Goal: Browse casually

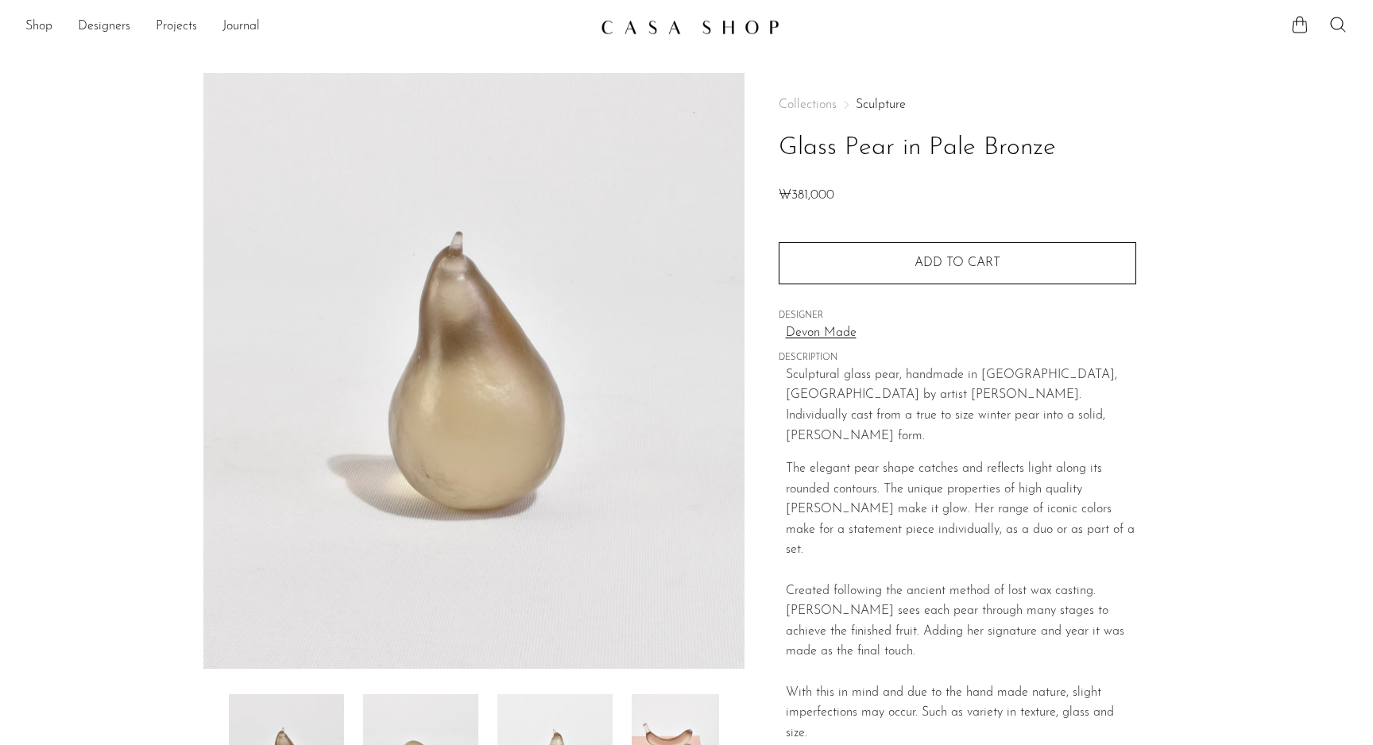
click at [874, 112] on div "Collections Sculpture Glass Pear in Pale Bronze ₩381,000" at bounding box center [958, 153] width 358 height 108
click at [885, 102] on link "Sculpture" at bounding box center [881, 105] width 50 height 13
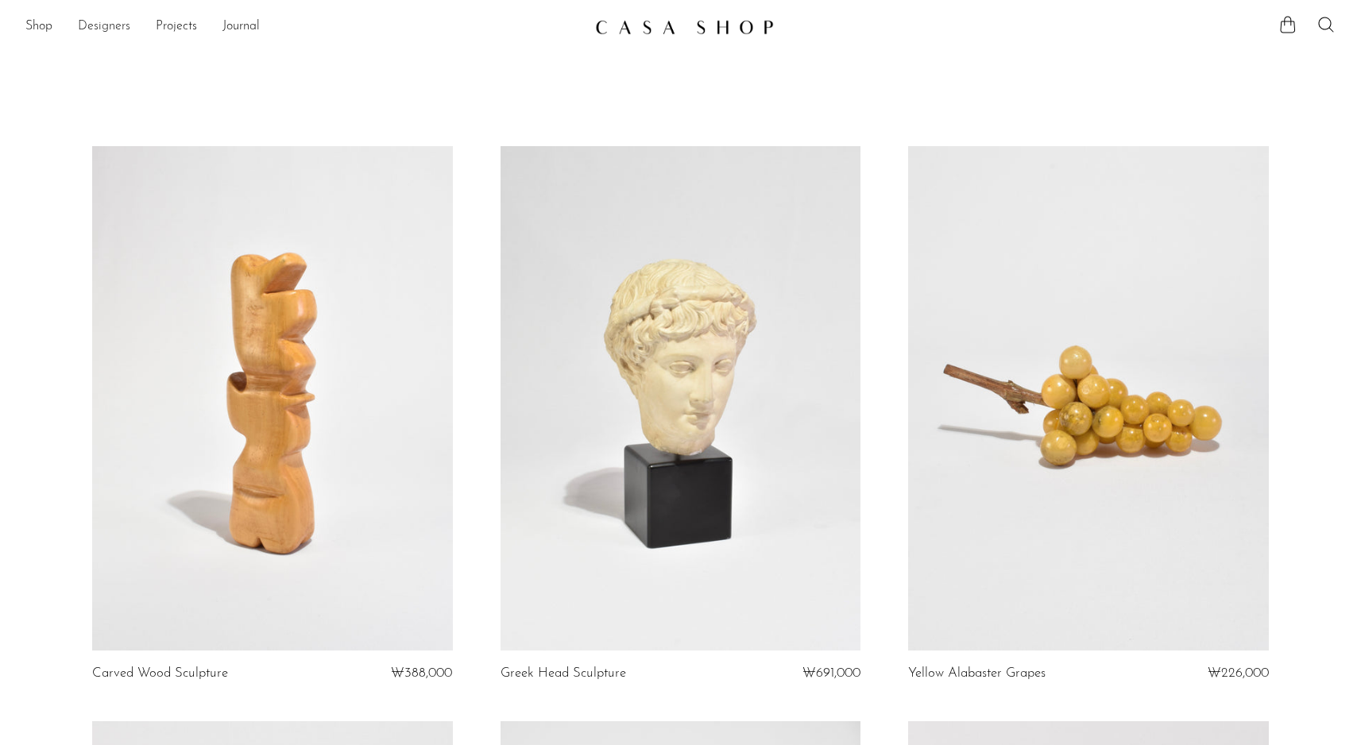
click at [97, 29] on link "Designers" at bounding box center [104, 27] width 52 height 21
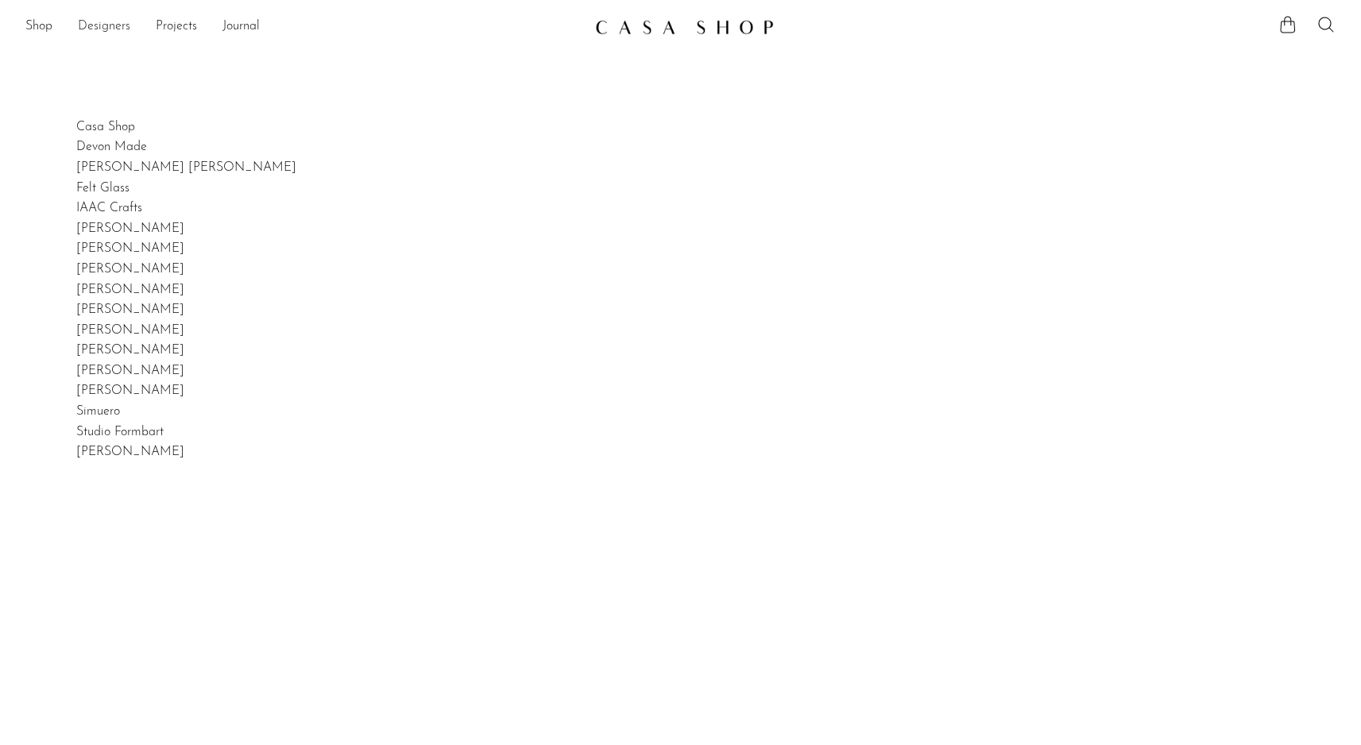
click at [108, 29] on link "Designers" at bounding box center [104, 27] width 52 height 21
click at [180, 30] on link "Projects" at bounding box center [176, 27] width 41 height 21
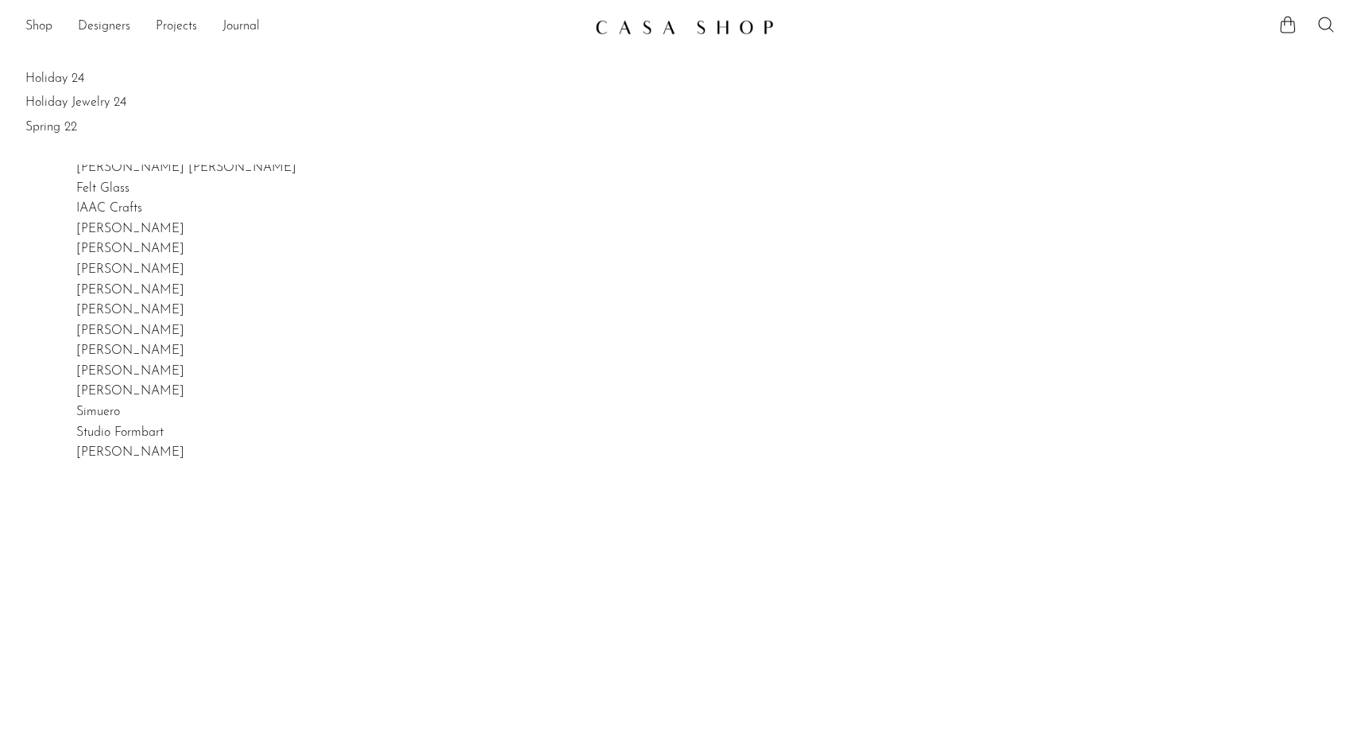
click at [691, 17] on link at bounding box center [681, 27] width 172 height 29
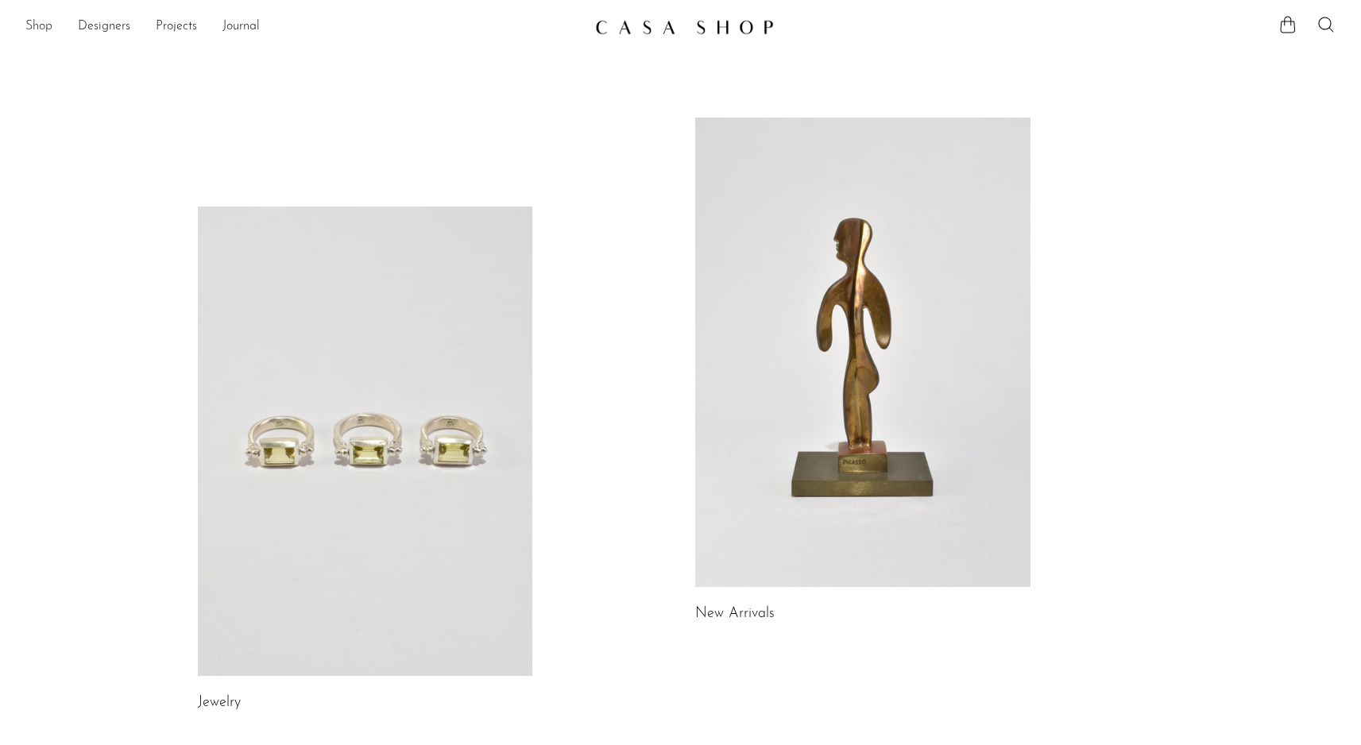
click at [35, 25] on link "Shop" at bounding box center [38, 27] width 27 height 21
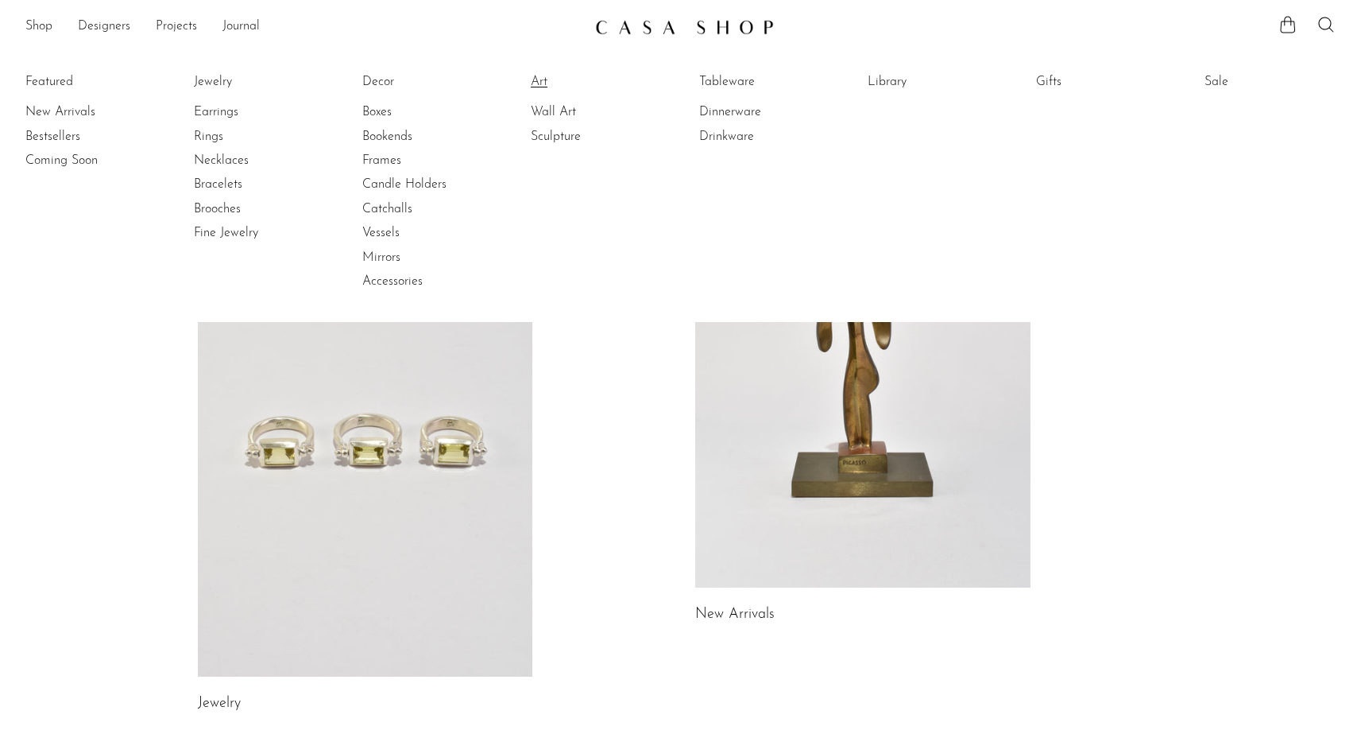
click at [538, 79] on link "Art" at bounding box center [590, 81] width 119 height 17
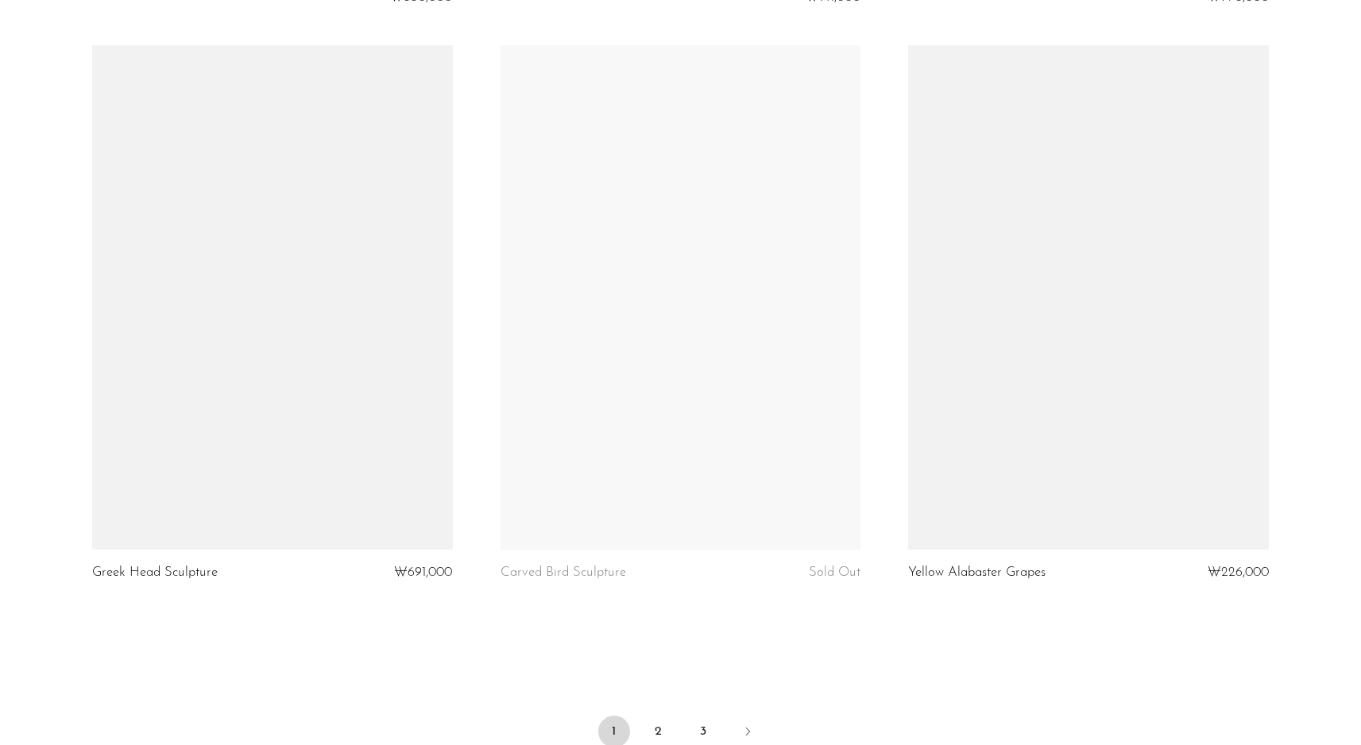
scroll to position [6568, 0]
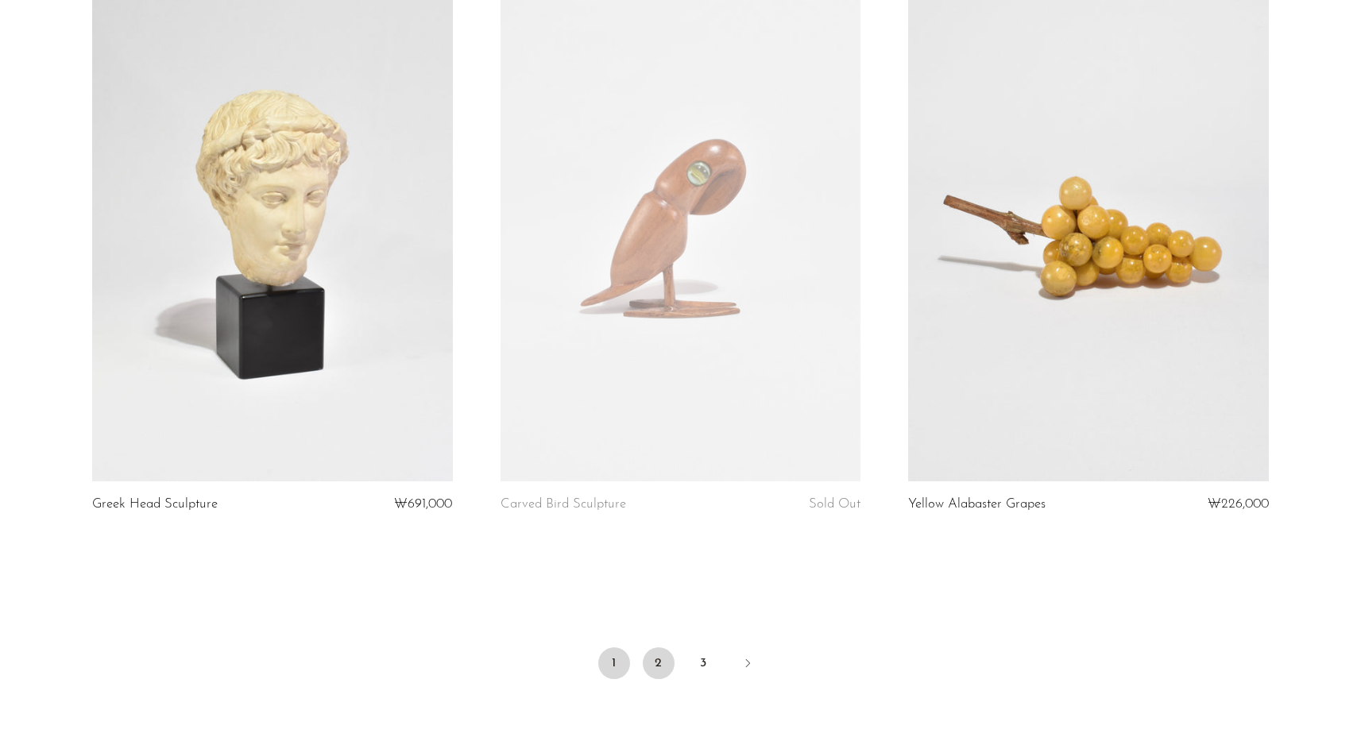
click at [656, 670] on link "2" at bounding box center [659, 664] width 32 height 32
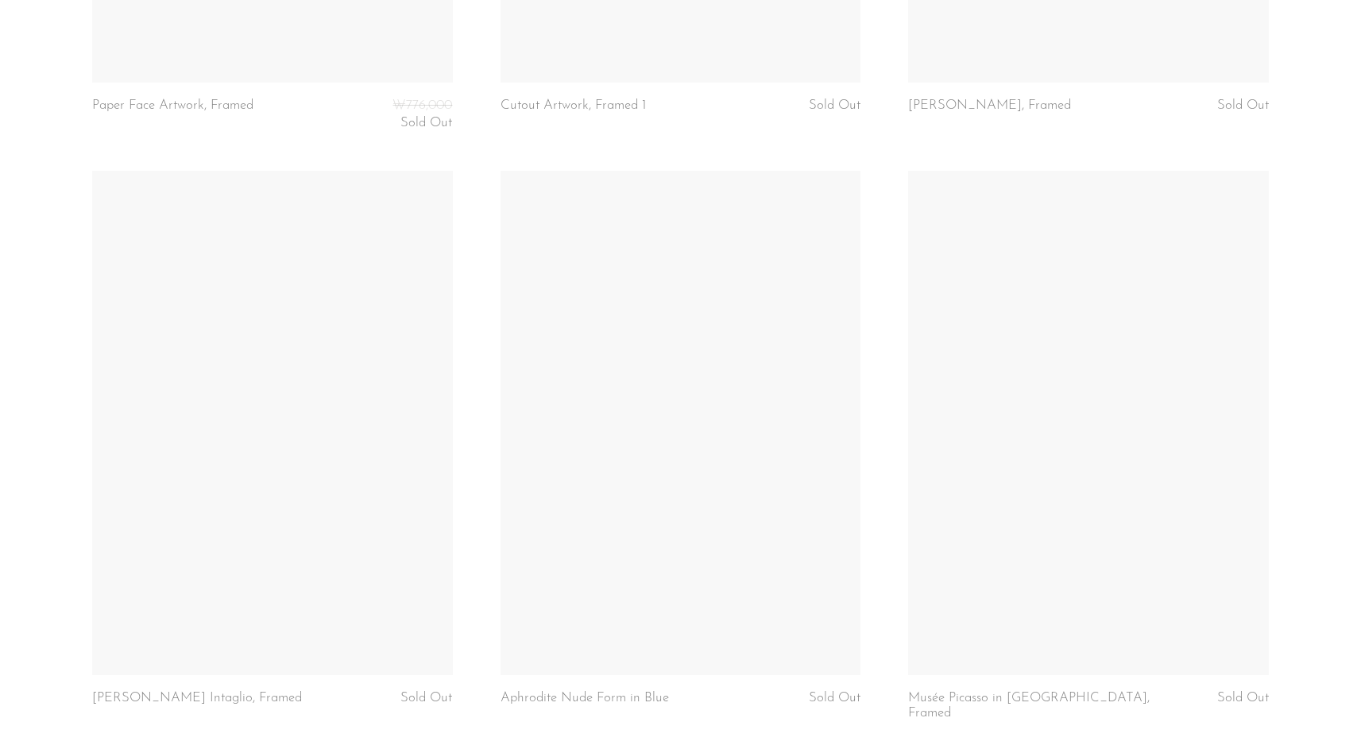
scroll to position [6727, 0]
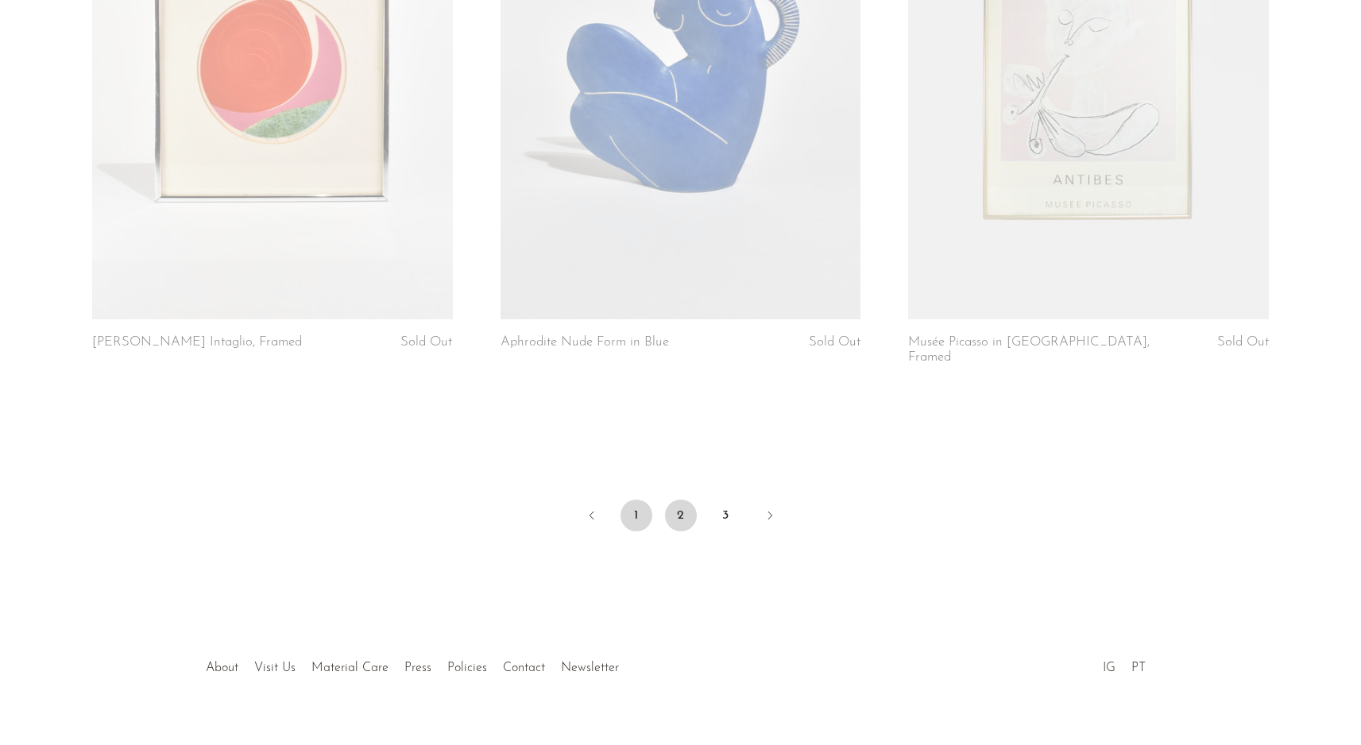
click at [631, 500] on link "1" at bounding box center [637, 516] width 32 height 32
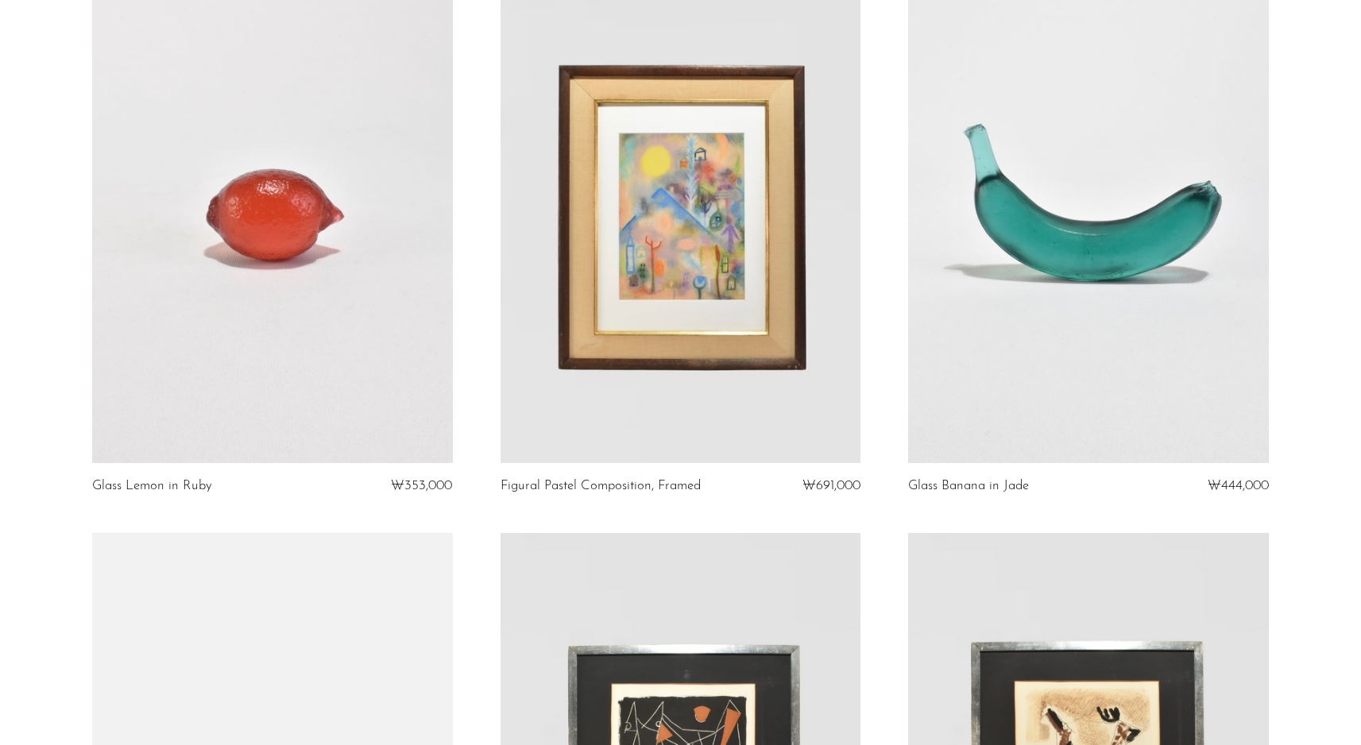
scroll to position [771, 0]
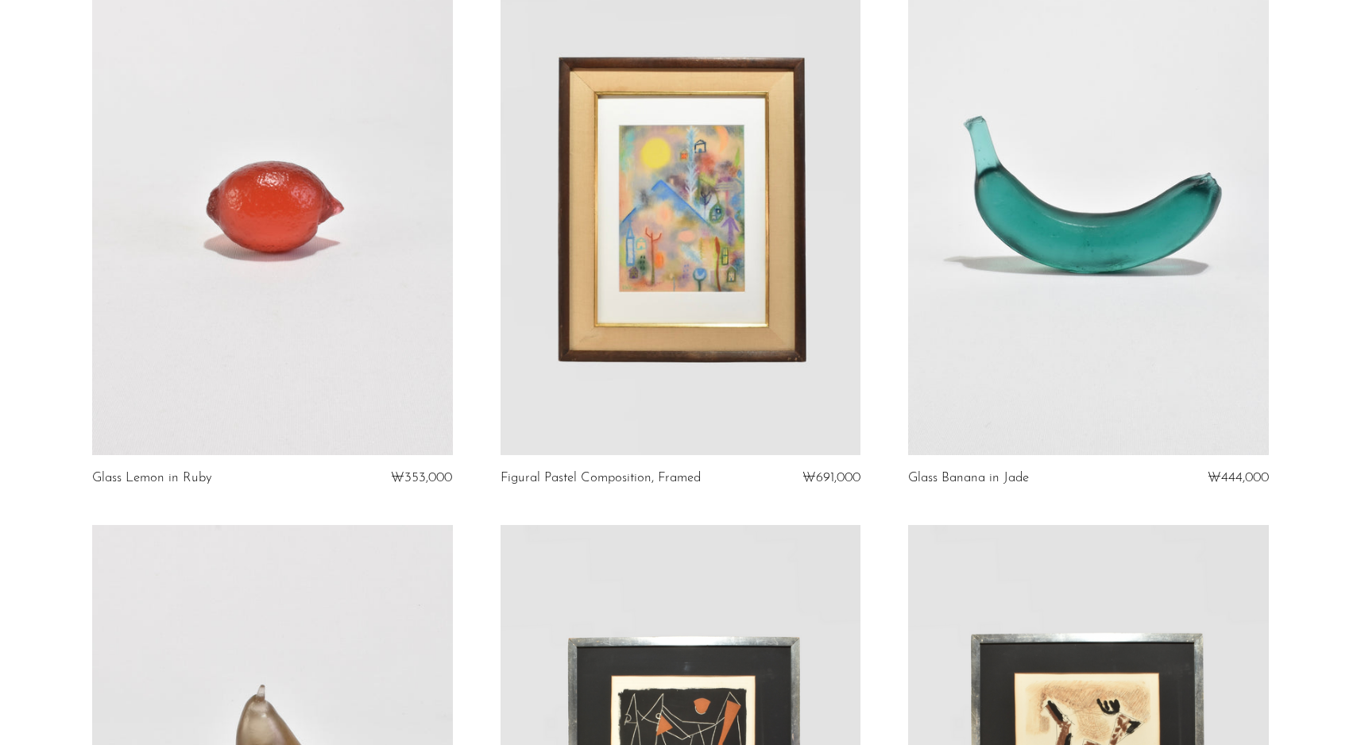
click at [331, 234] on link at bounding box center [272, 203] width 361 height 505
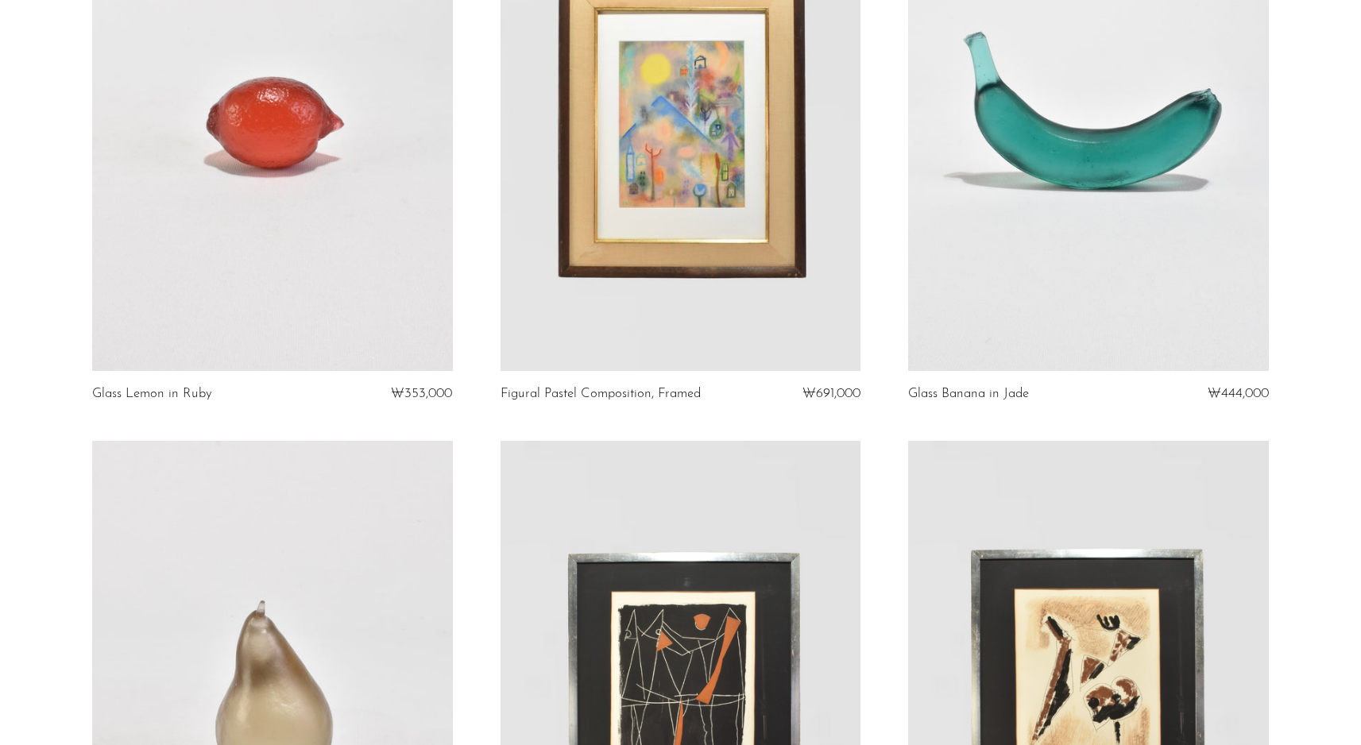
scroll to position [862, 0]
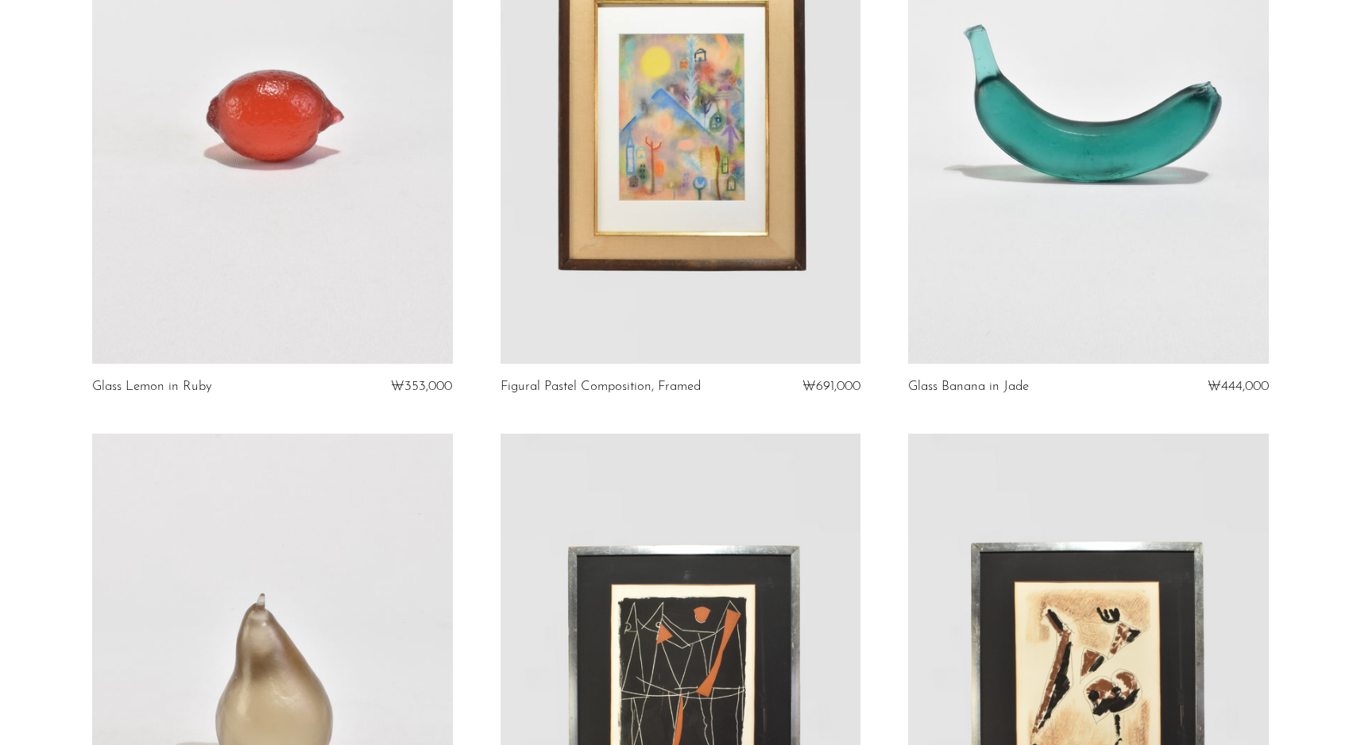
click at [1034, 137] on link at bounding box center [1088, 111] width 361 height 505
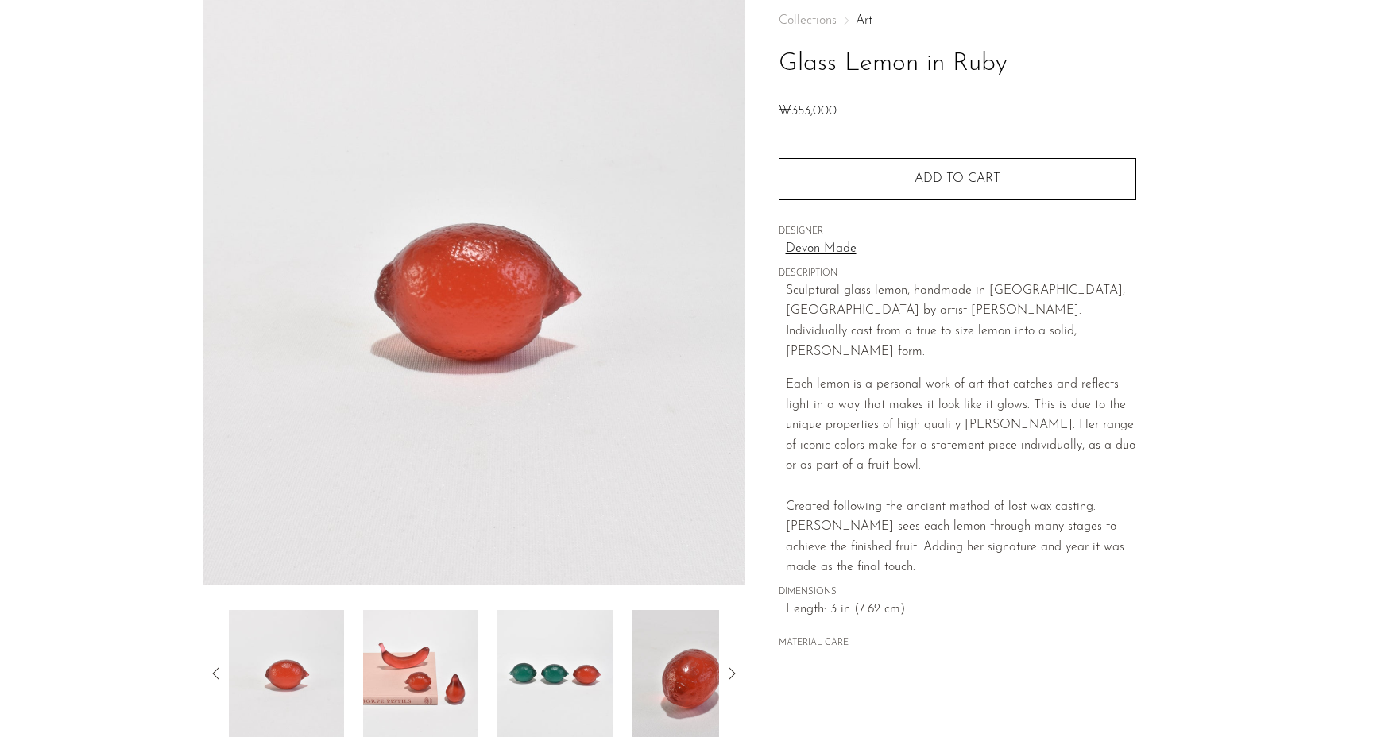
scroll to position [90, 0]
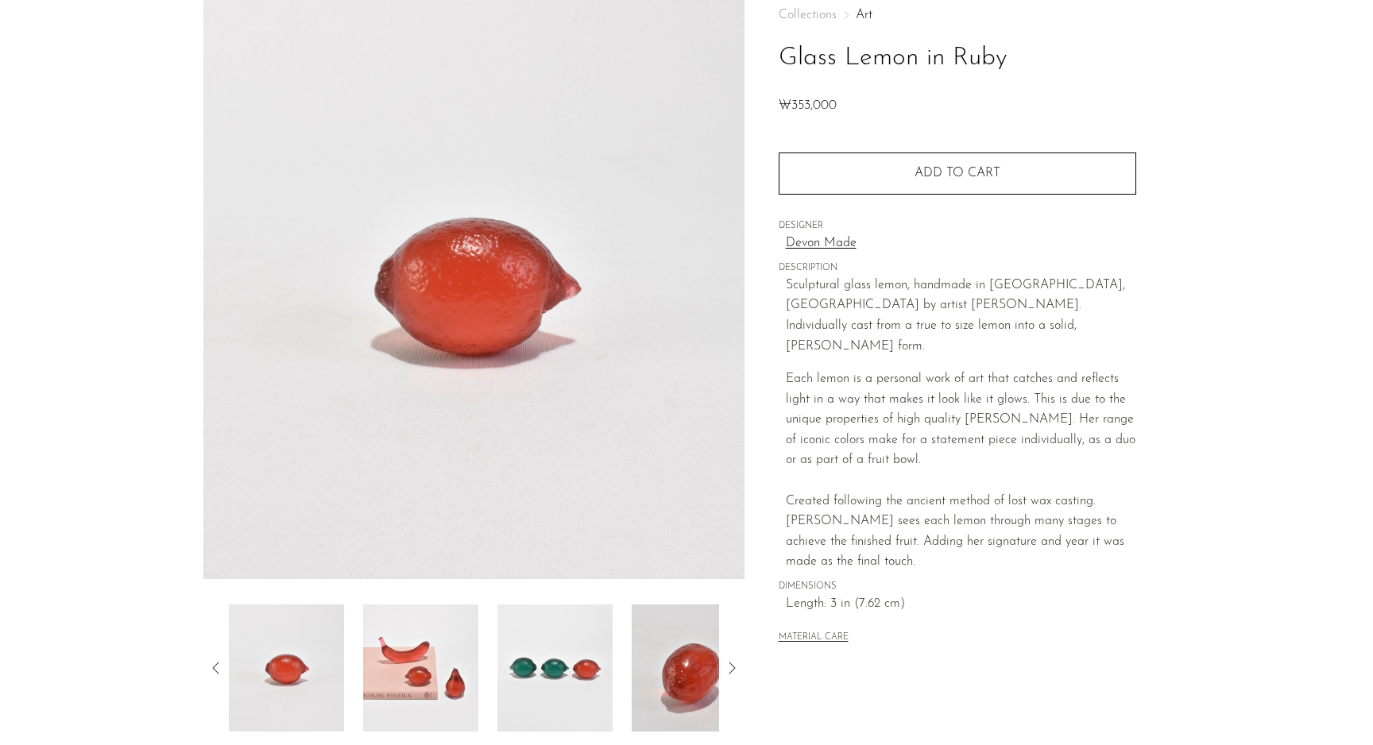
click at [401, 661] on img at bounding box center [420, 668] width 115 height 127
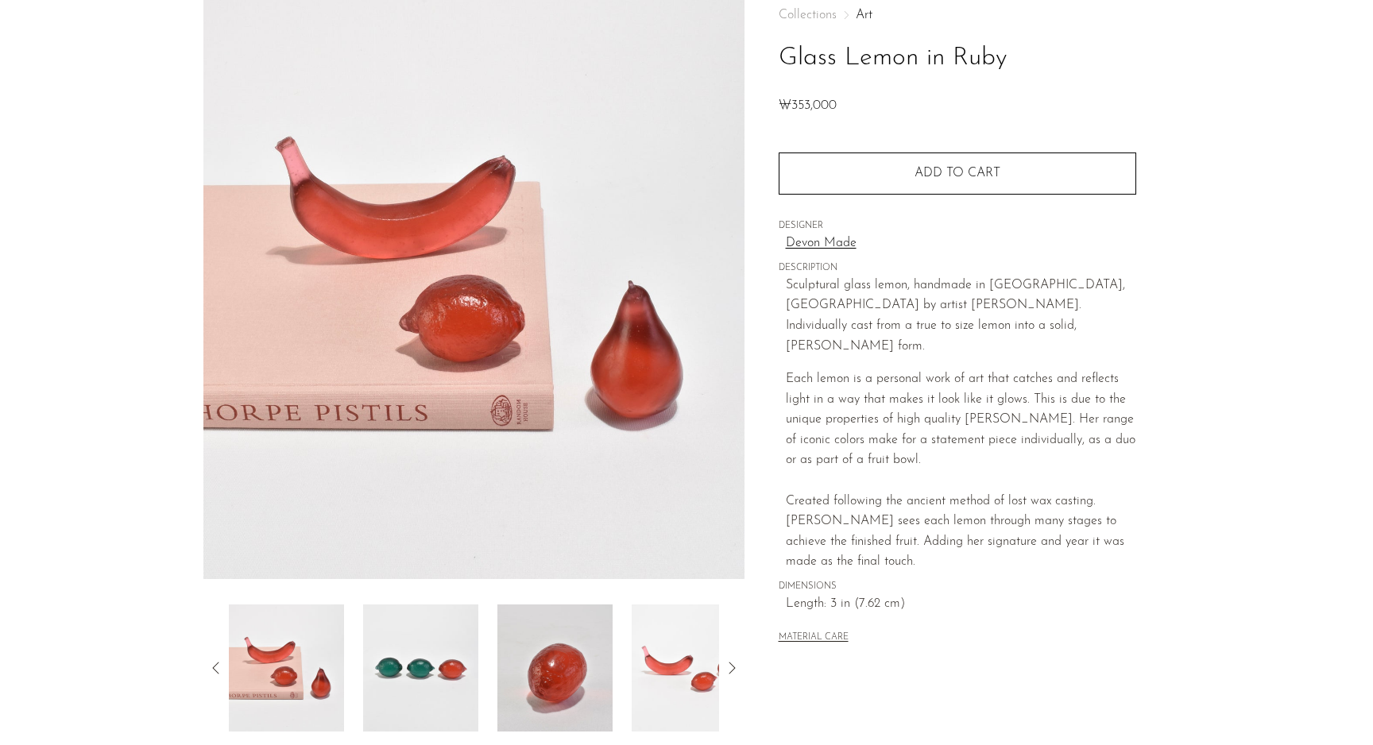
click at [428, 663] on img at bounding box center [420, 668] width 115 height 127
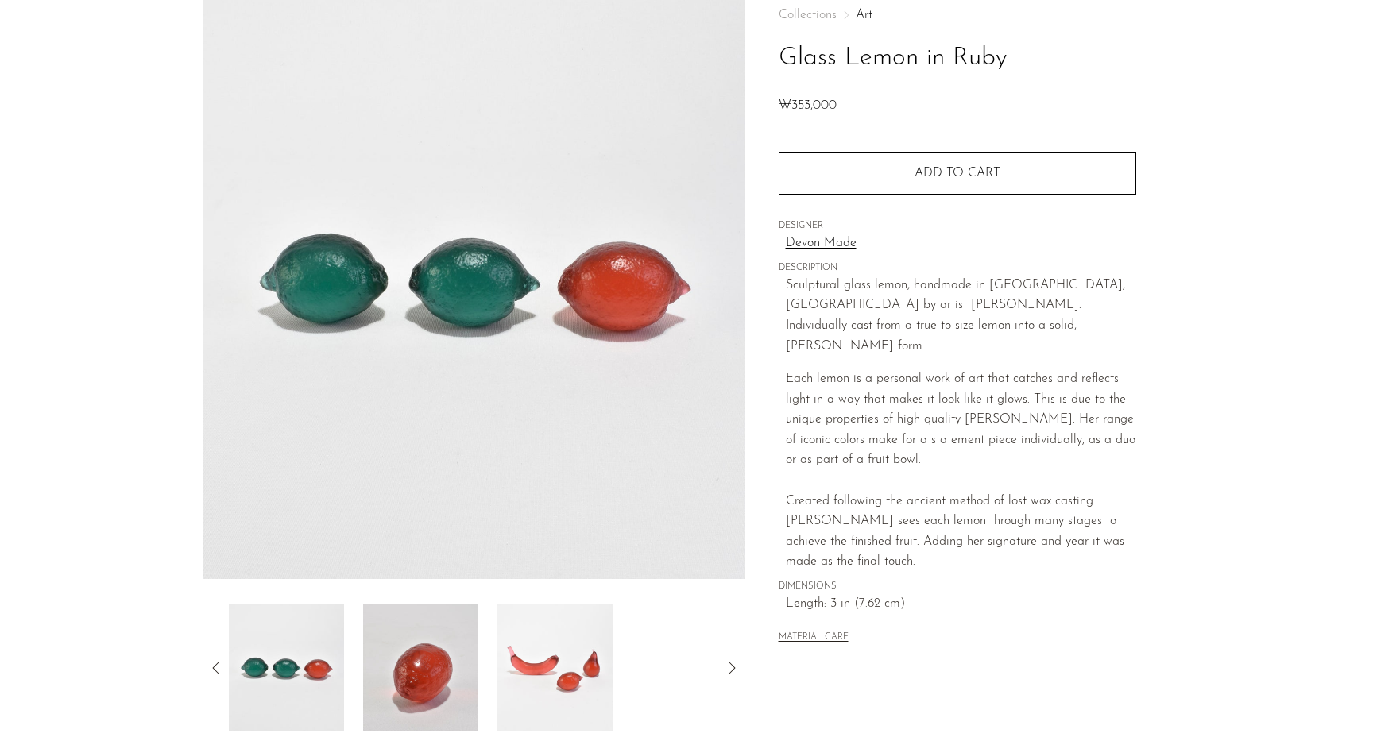
click at [427, 636] on img at bounding box center [420, 668] width 115 height 127
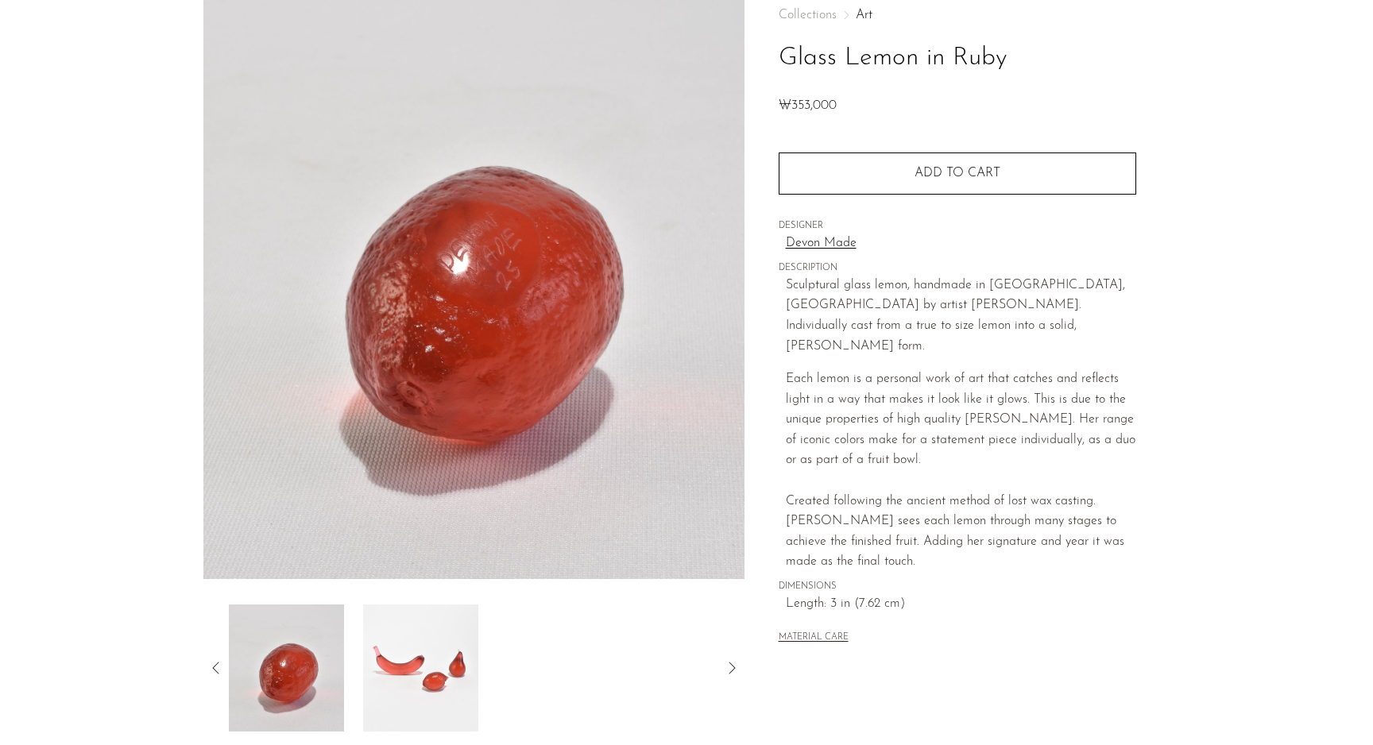
click at [427, 636] on img at bounding box center [420, 668] width 115 height 127
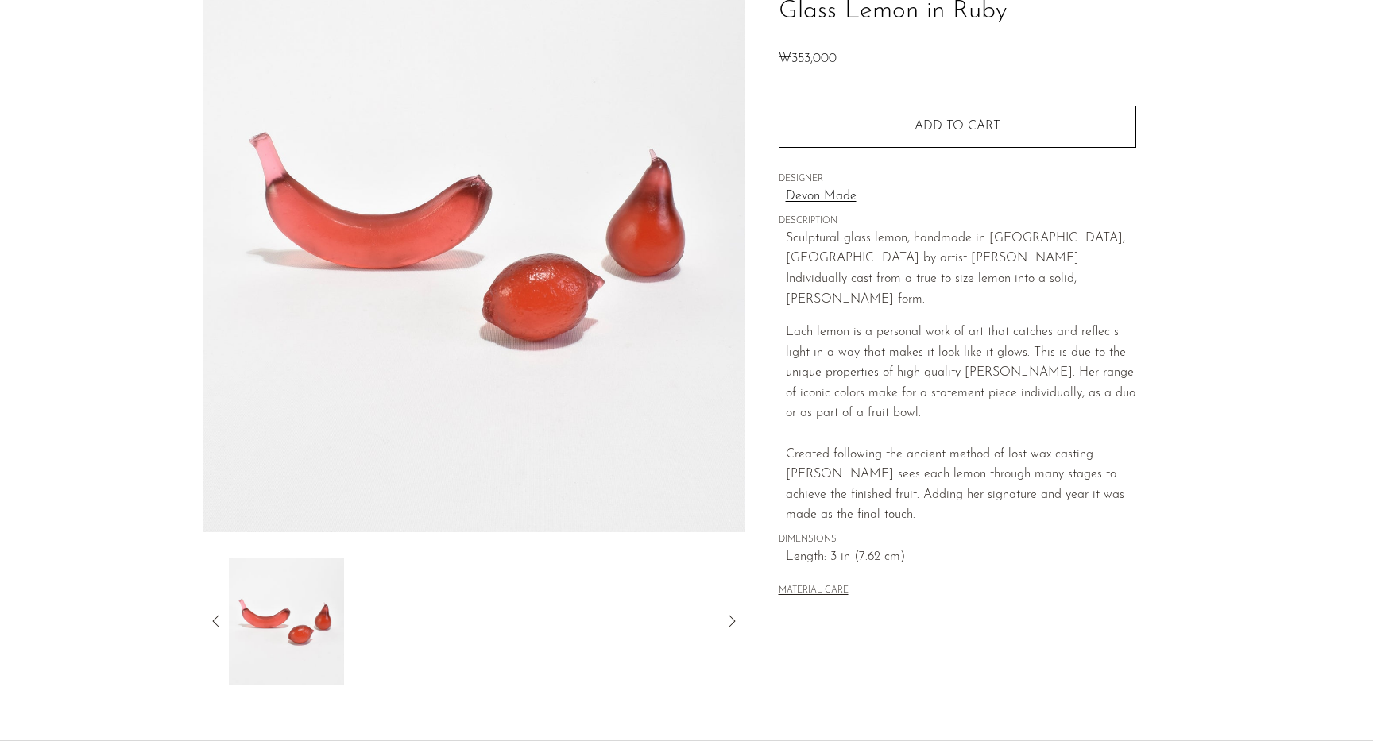
scroll to position [121, 0]
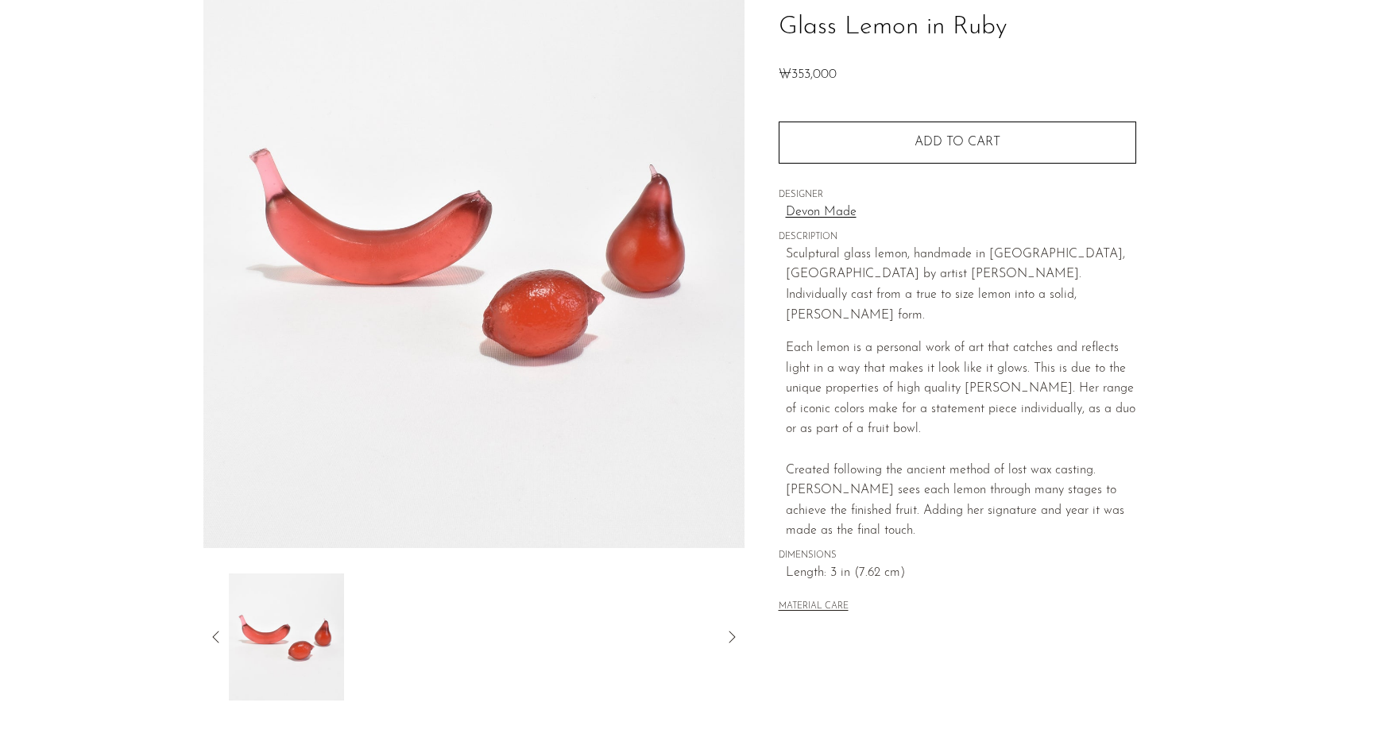
click at [1148, 459] on div "Collections Art Glass Lemon in Ruby ₩353,000 Quantity 1 Add to cart" at bounding box center [957, 326] width 425 height 749
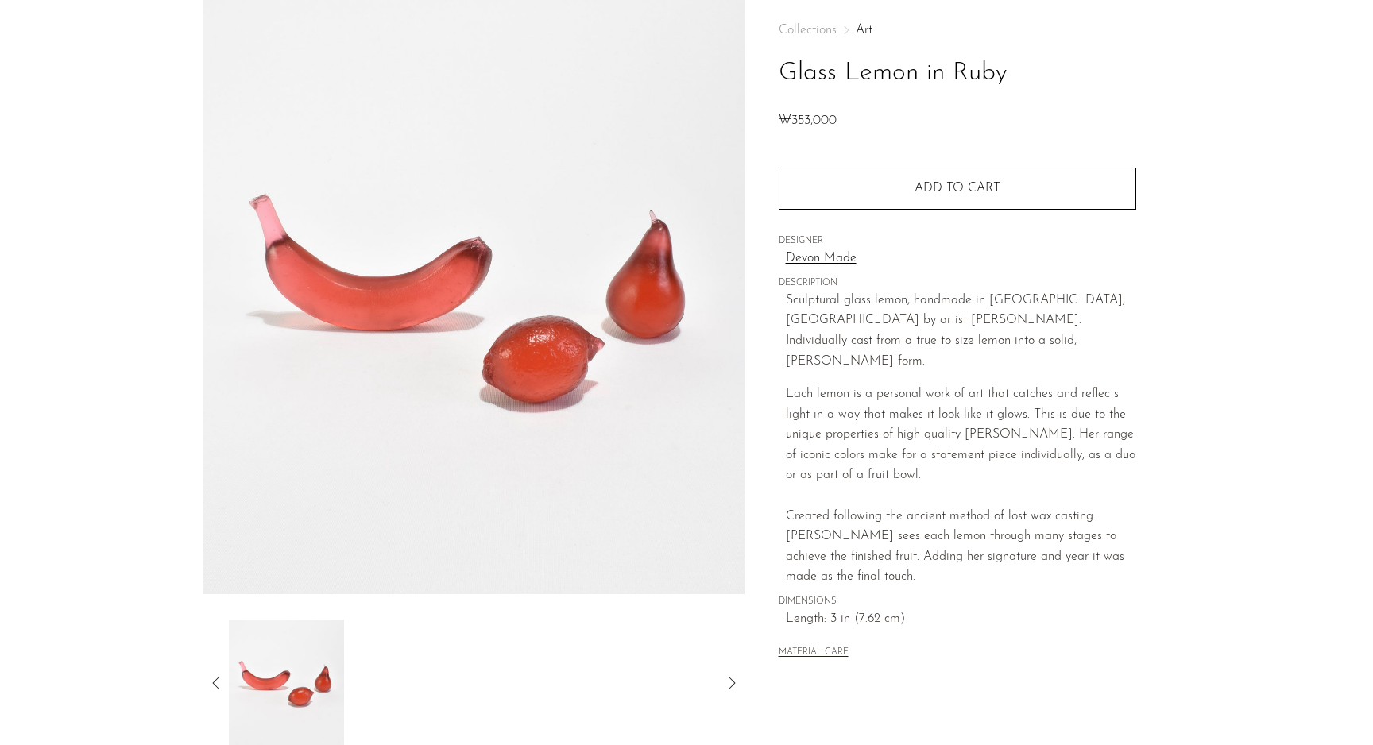
scroll to position [69, 0]
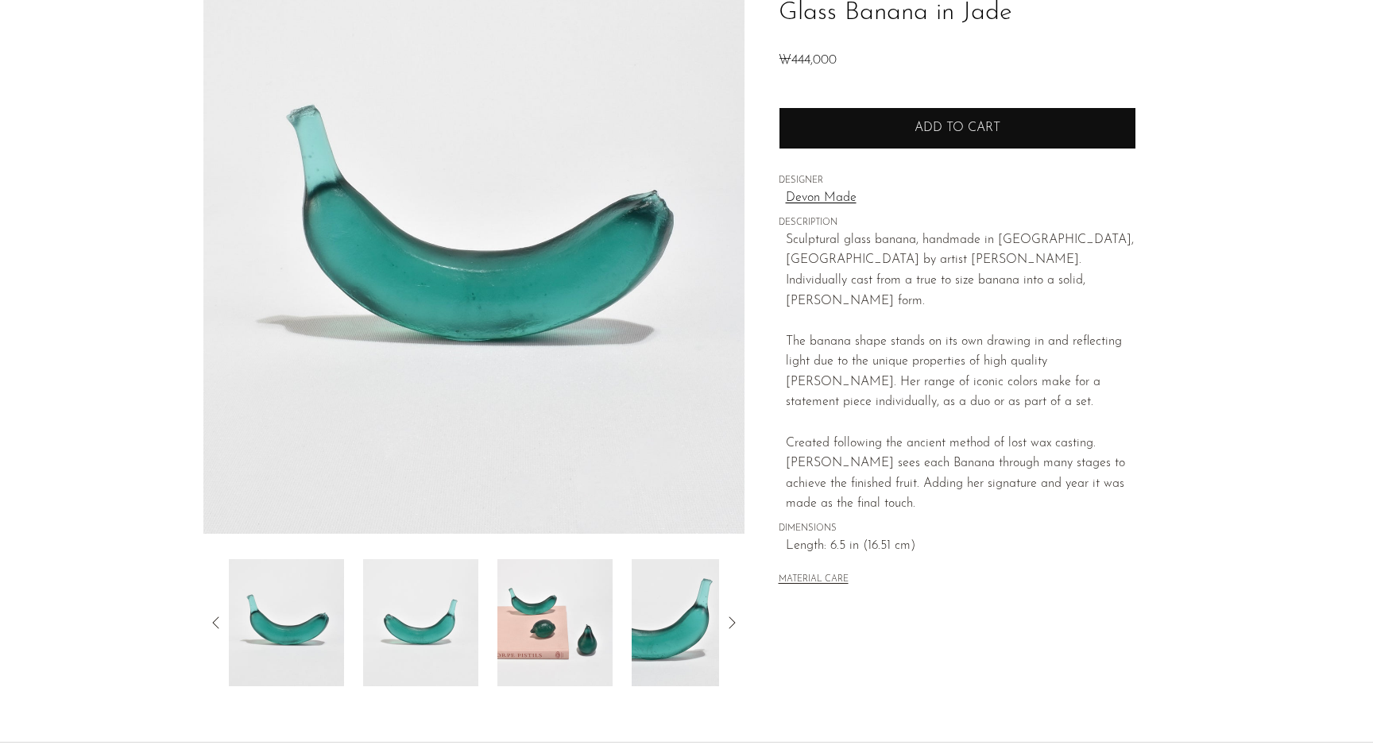
scroll to position [146, 0]
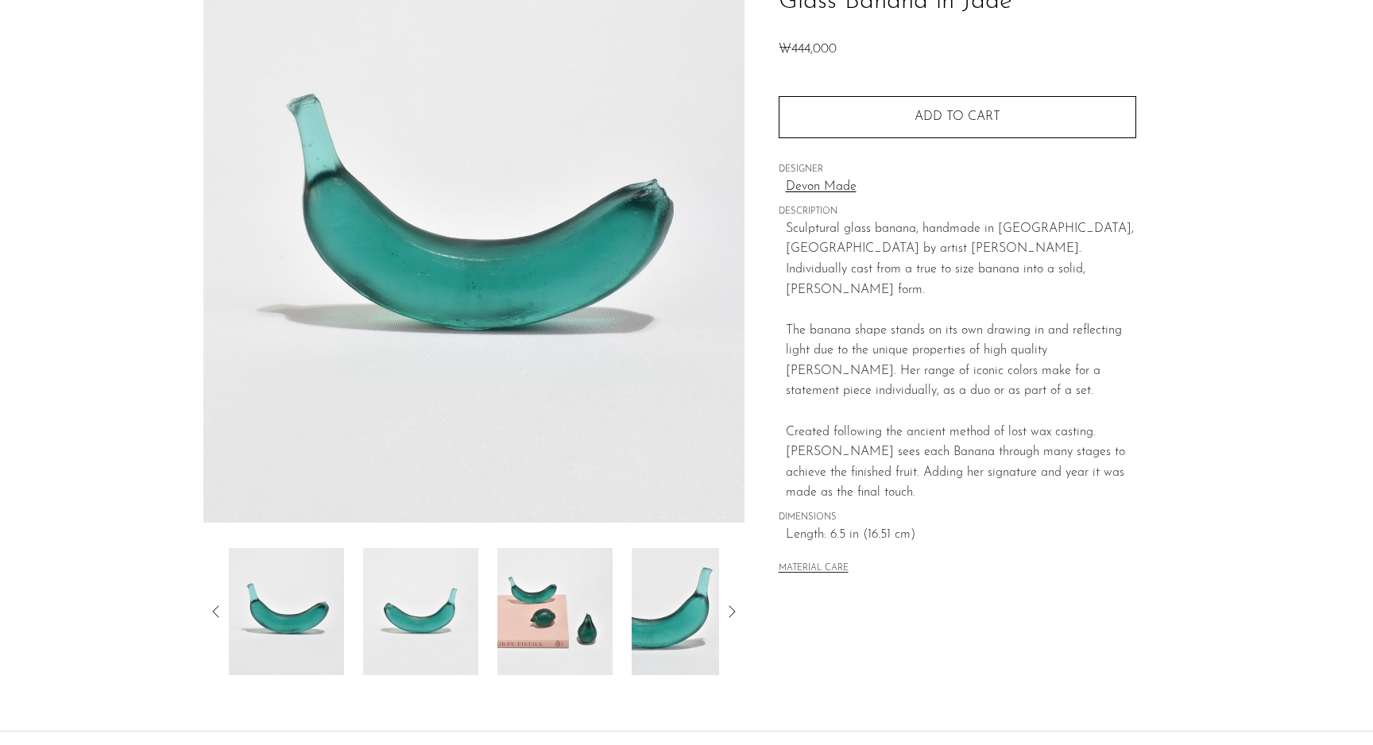
click at [429, 620] on img at bounding box center [420, 611] width 115 height 127
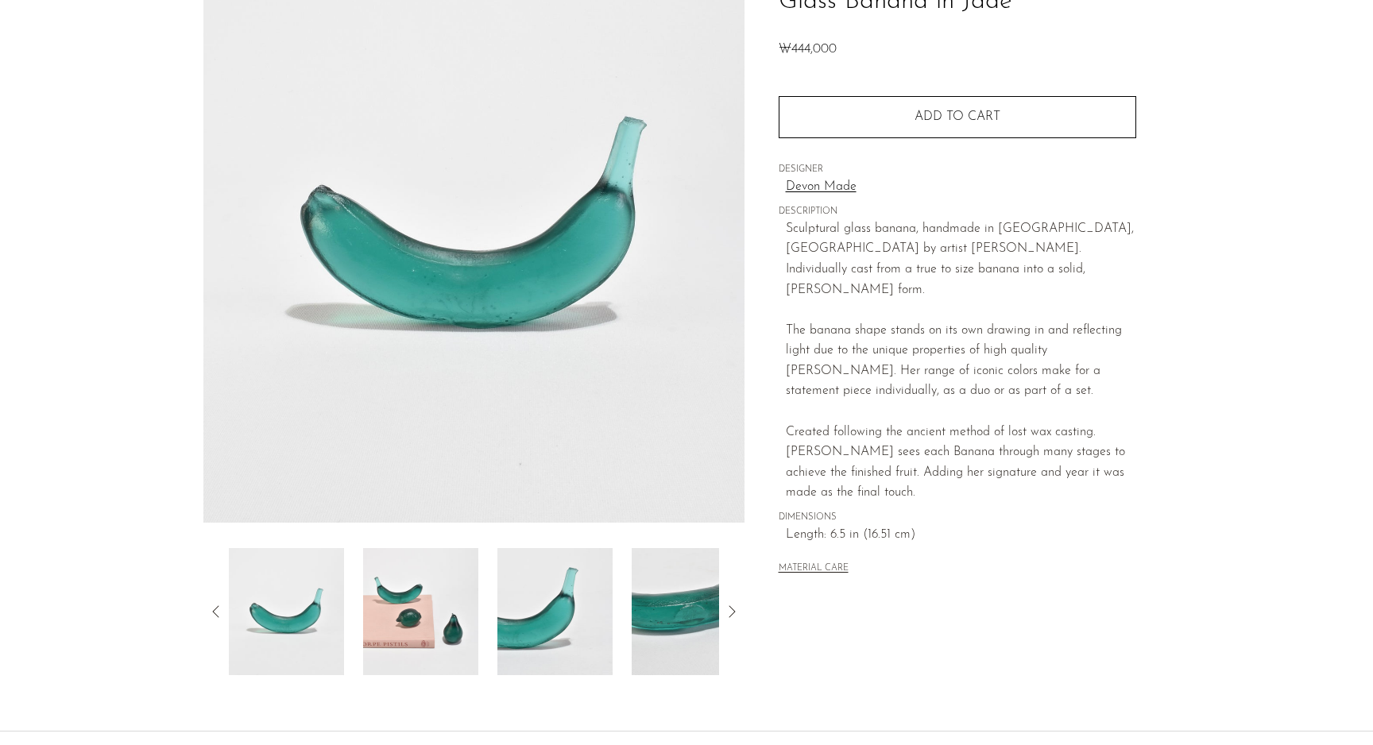
click at [492, 602] on div at bounding box center [474, 611] width 490 height 127
click at [430, 610] on img at bounding box center [420, 611] width 115 height 127
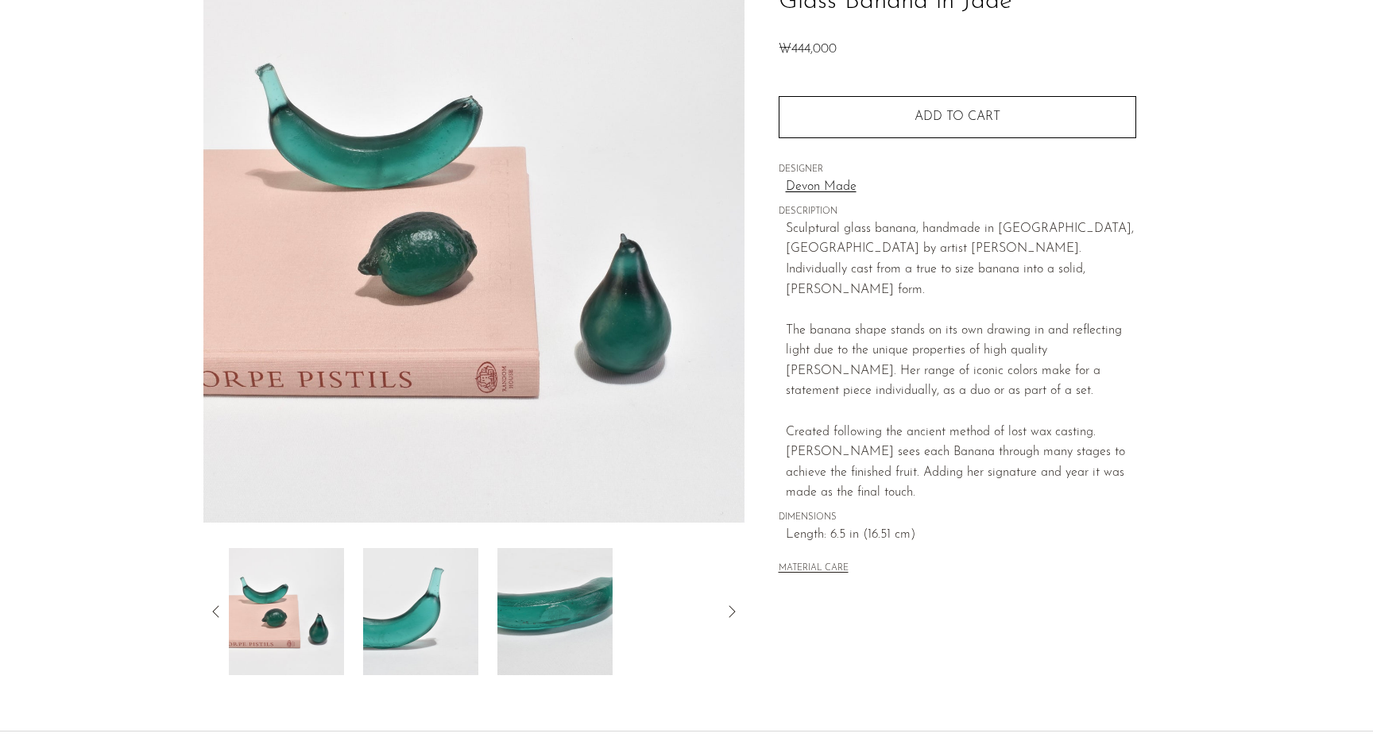
click at [428, 605] on img at bounding box center [420, 611] width 115 height 127
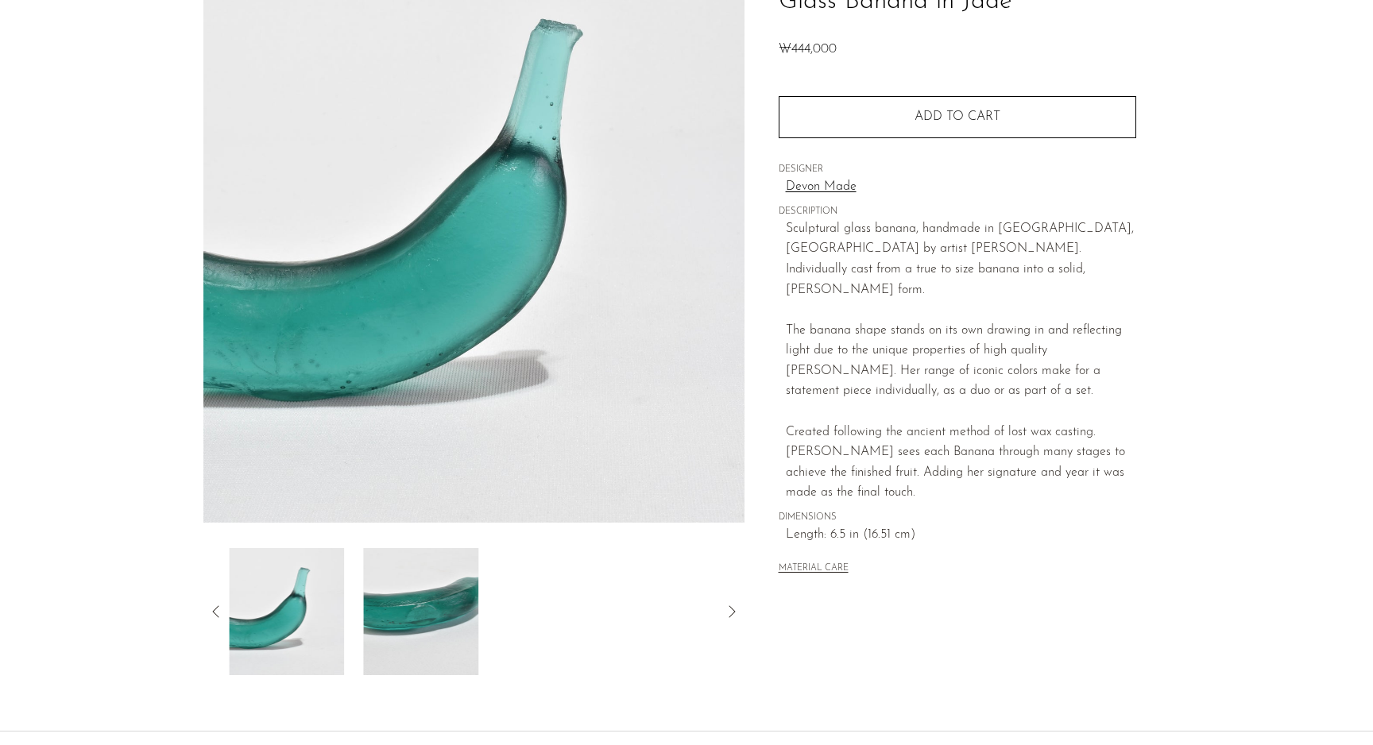
click at [424, 587] on img at bounding box center [420, 611] width 115 height 127
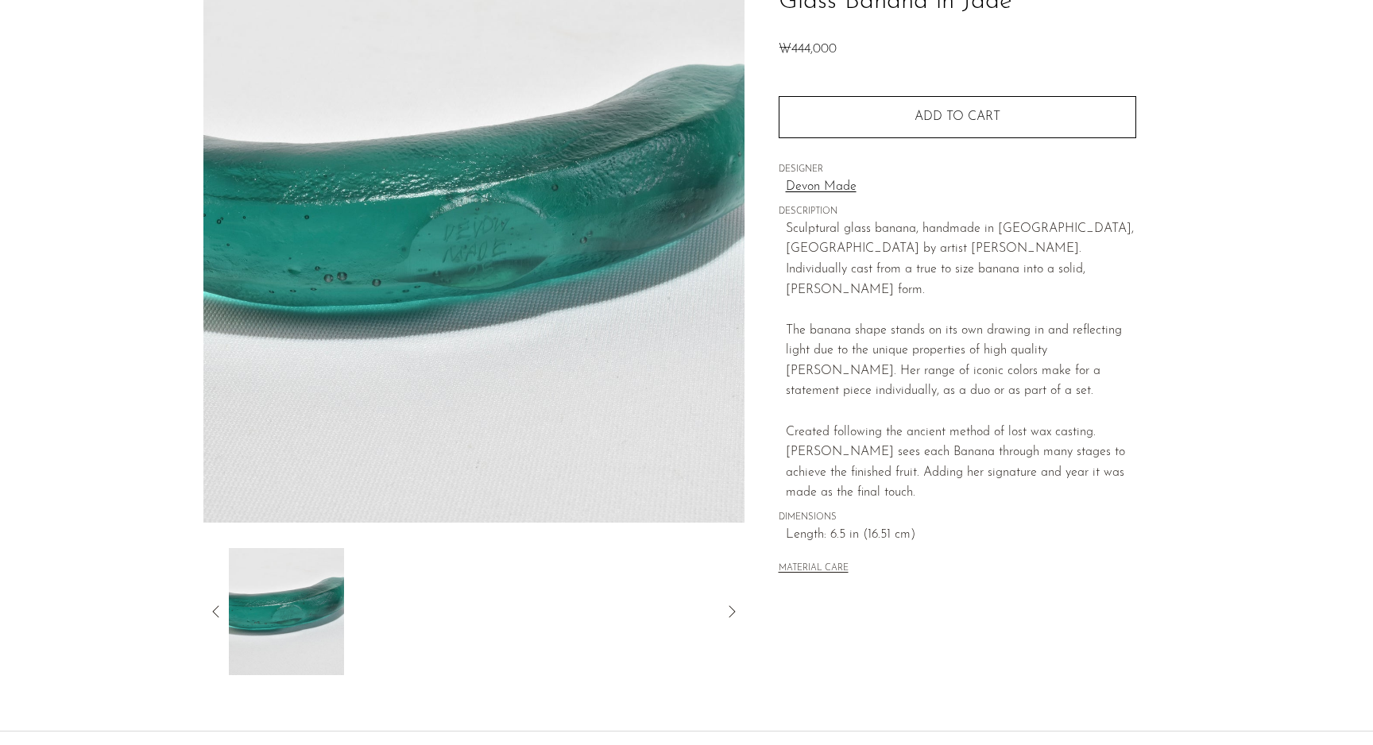
click at [856, 668] on div "Collections Art Glass Banana in Jade ₩444,000 Quantity 1 Add to cart" at bounding box center [957, 301] width 425 height 749
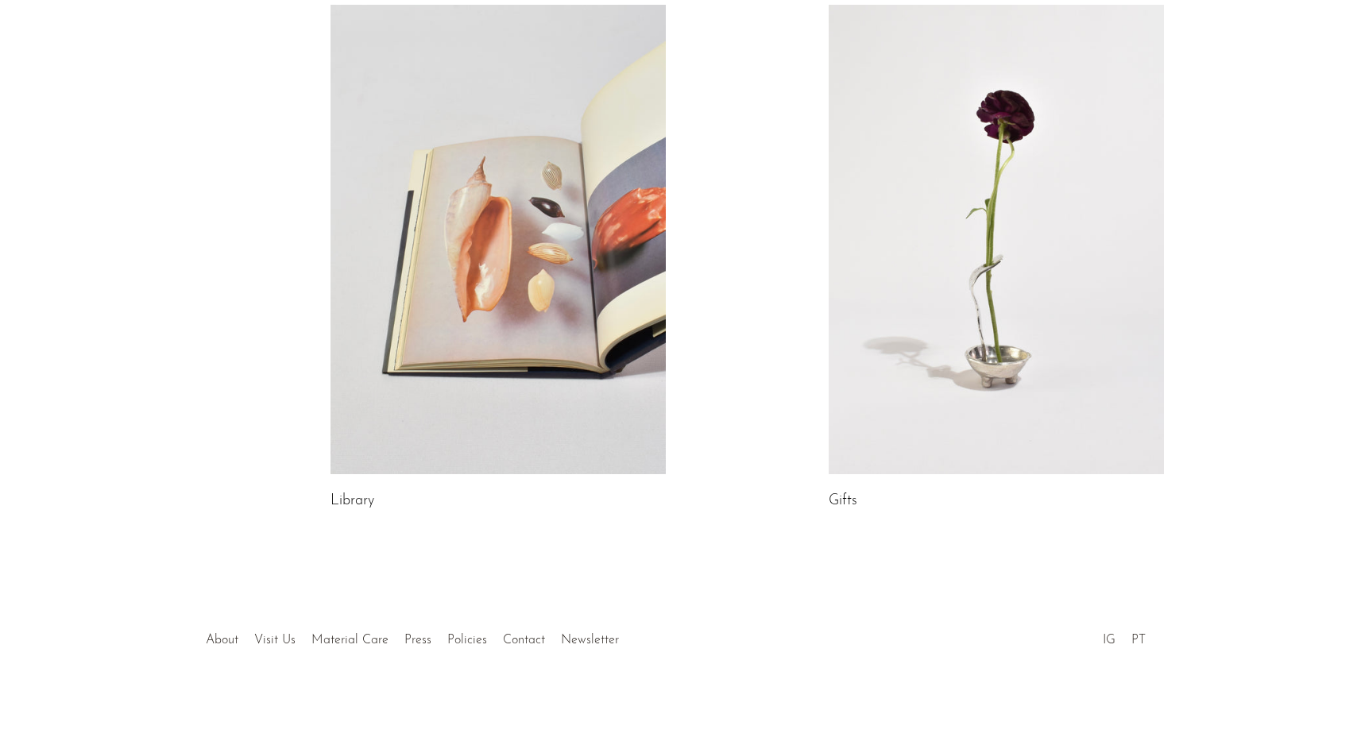
scroll to position [799, 0]
click at [216, 641] on link "About" at bounding box center [222, 639] width 33 height 13
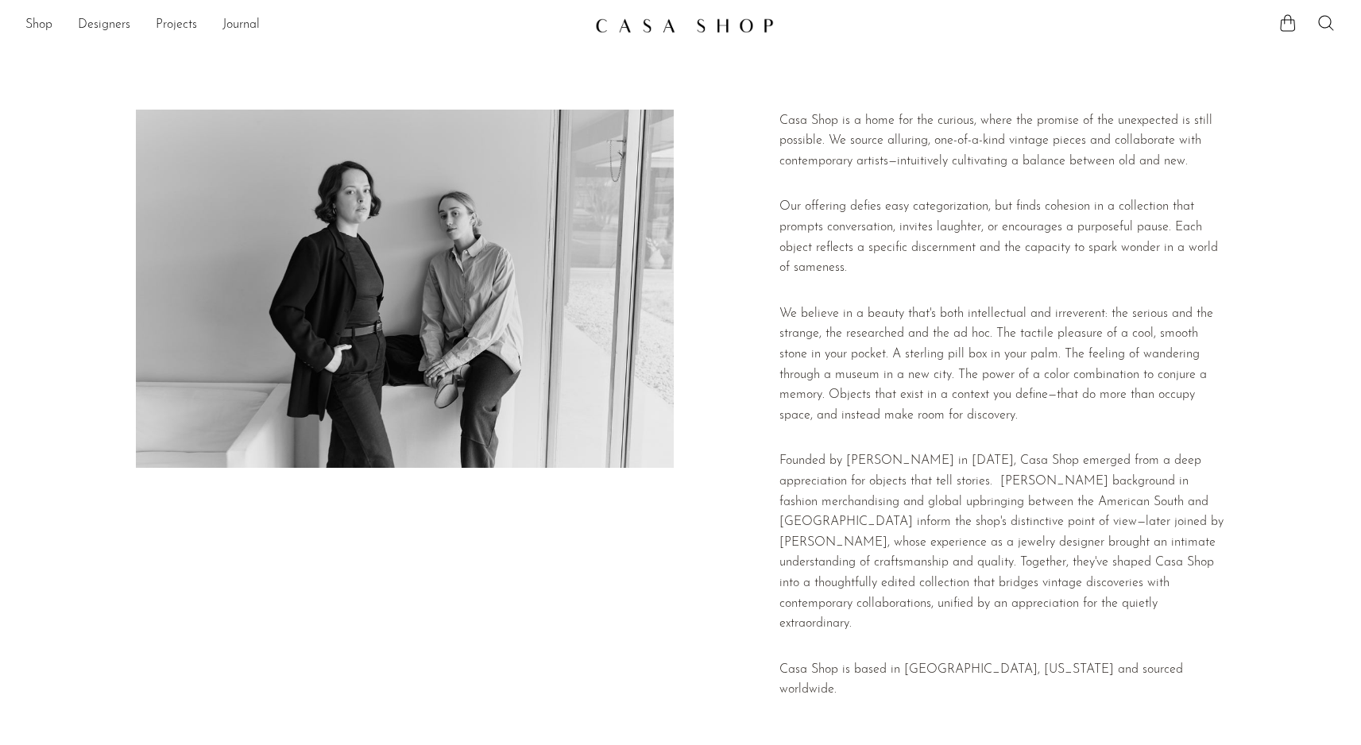
scroll to position [3, 0]
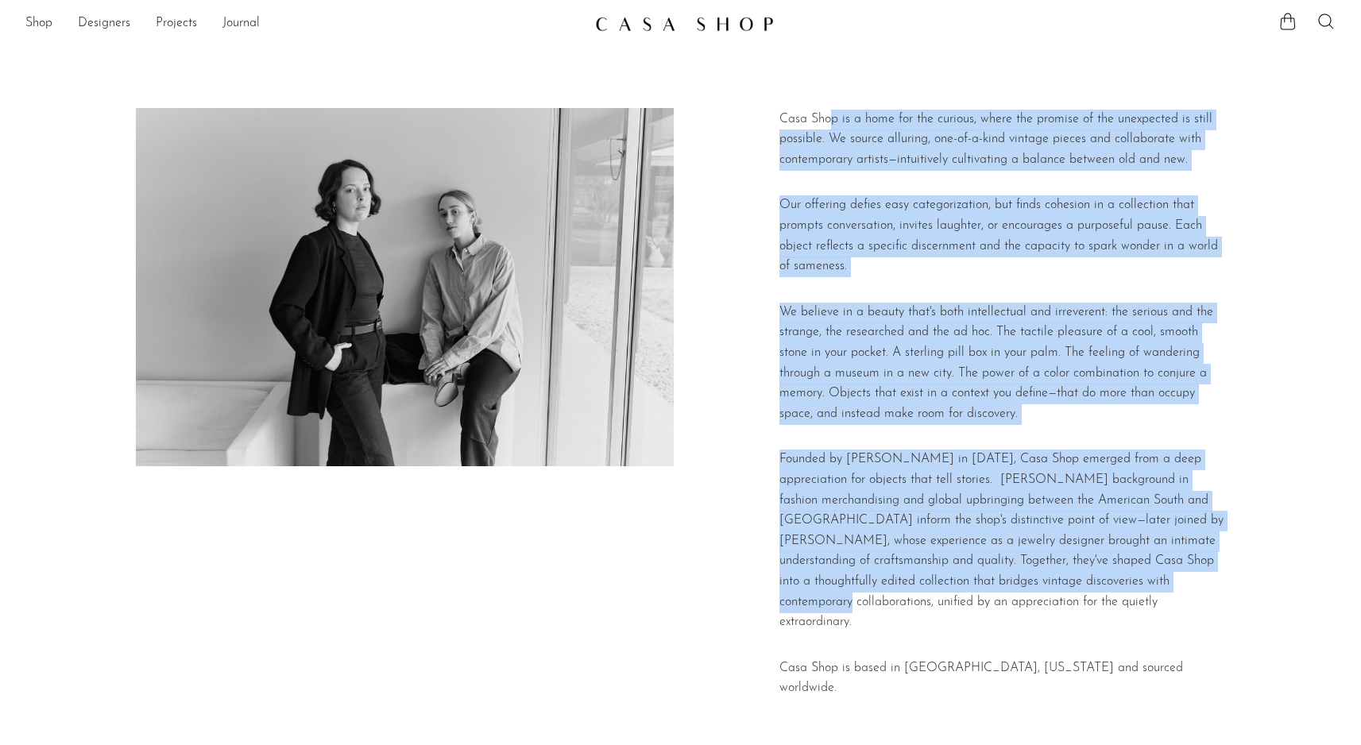
drag, startPoint x: 830, startPoint y: 132, endPoint x: 1141, endPoint y: 624, distance: 582.3
click at [1123, 608] on div "Casa Shop is a home for the curious, where the promise of the unexpected is sti…" at bounding box center [1003, 411] width 446 height 602
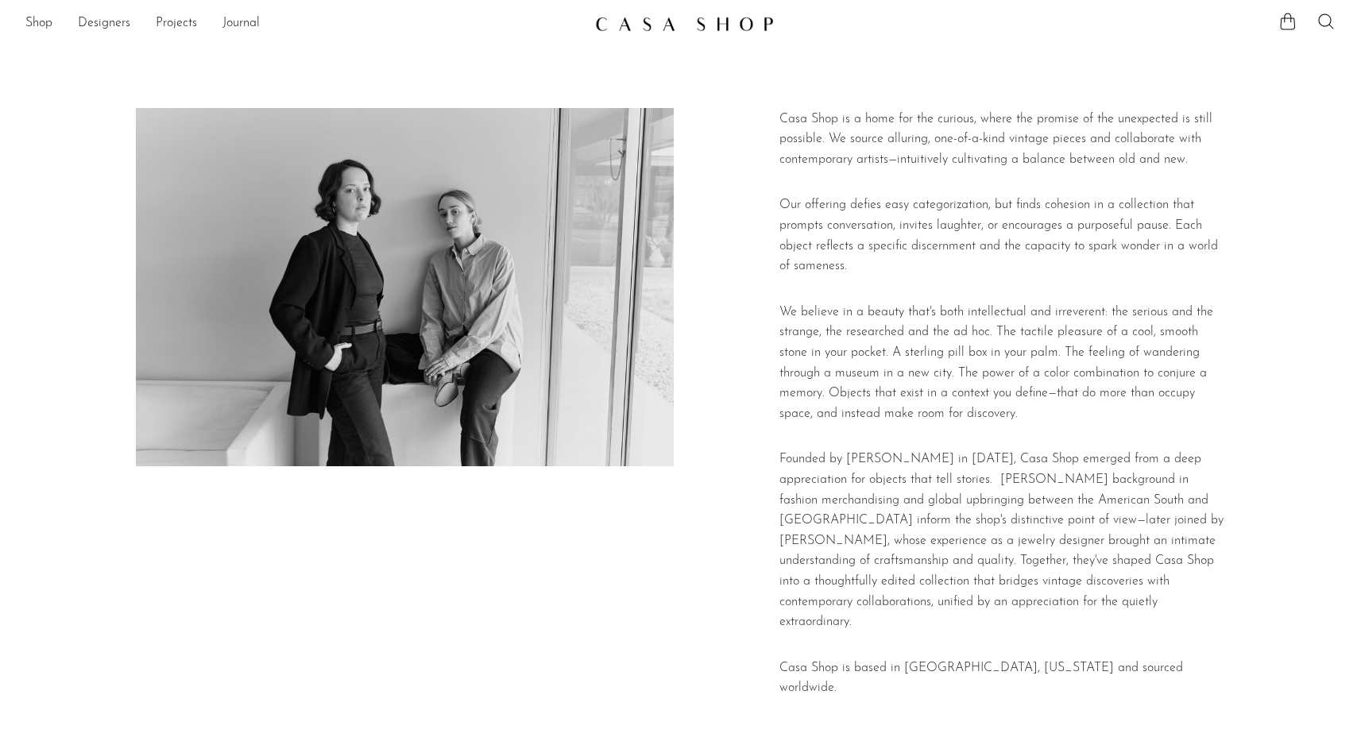
click at [1163, 639] on div "Casa Shop is a home for the curious, where the promise of the unexpected is sti…" at bounding box center [1003, 411] width 446 height 602
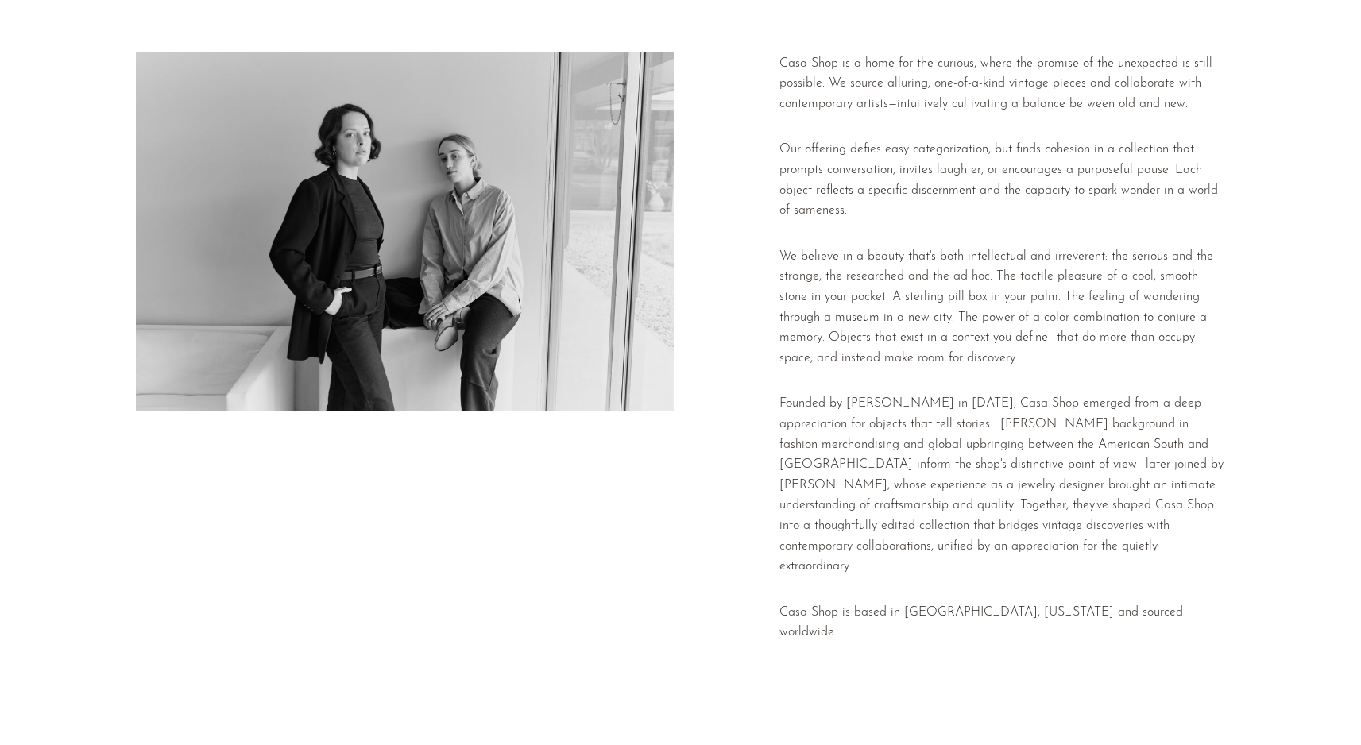
scroll to position [198, 0]
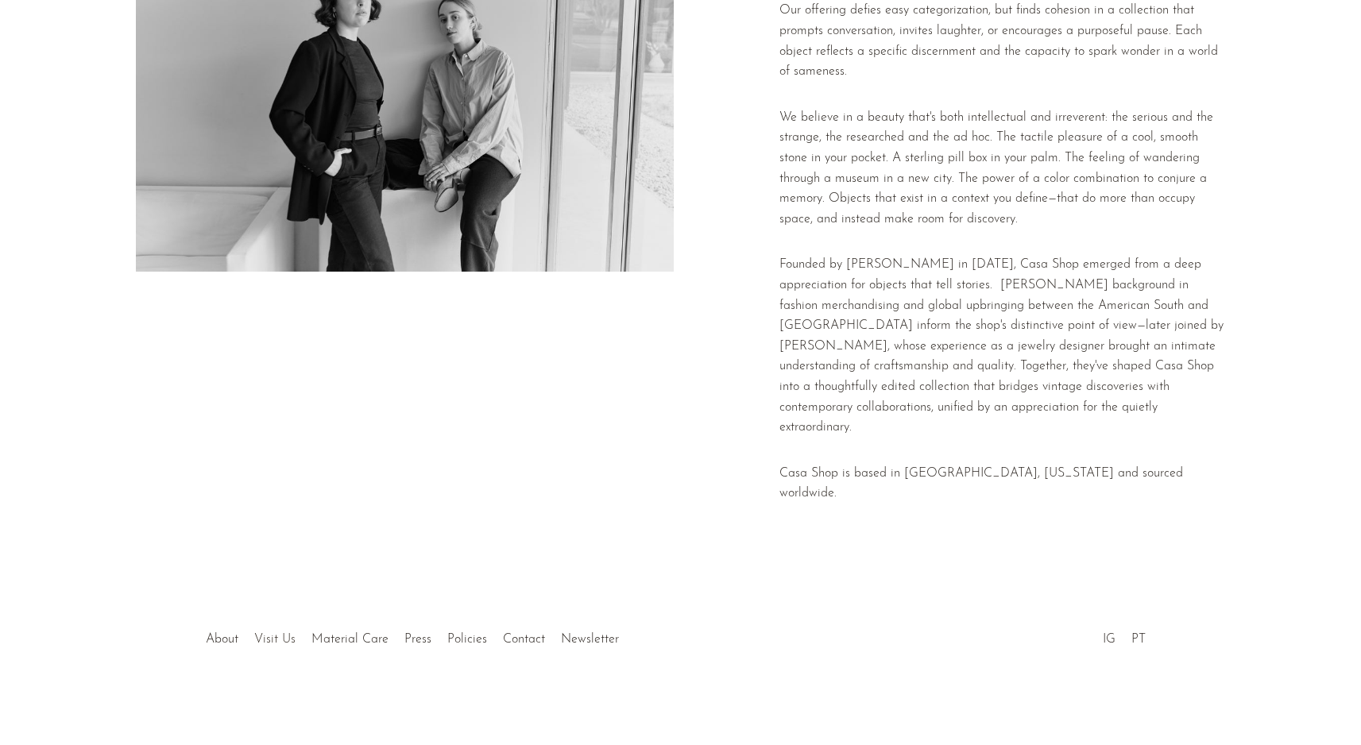
click at [264, 643] on link "Visit Us" at bounding box center [274, 639] width 41 height 13
click at [370, 645] on link "Material Care" at bounding box center [350, 639] width 77 height 13
click at [777, 414] on div "Casa Shop is a home for the curious, where the promise of the unexpected is sti…" at bounding box center [680, 216] width 1089 height 606
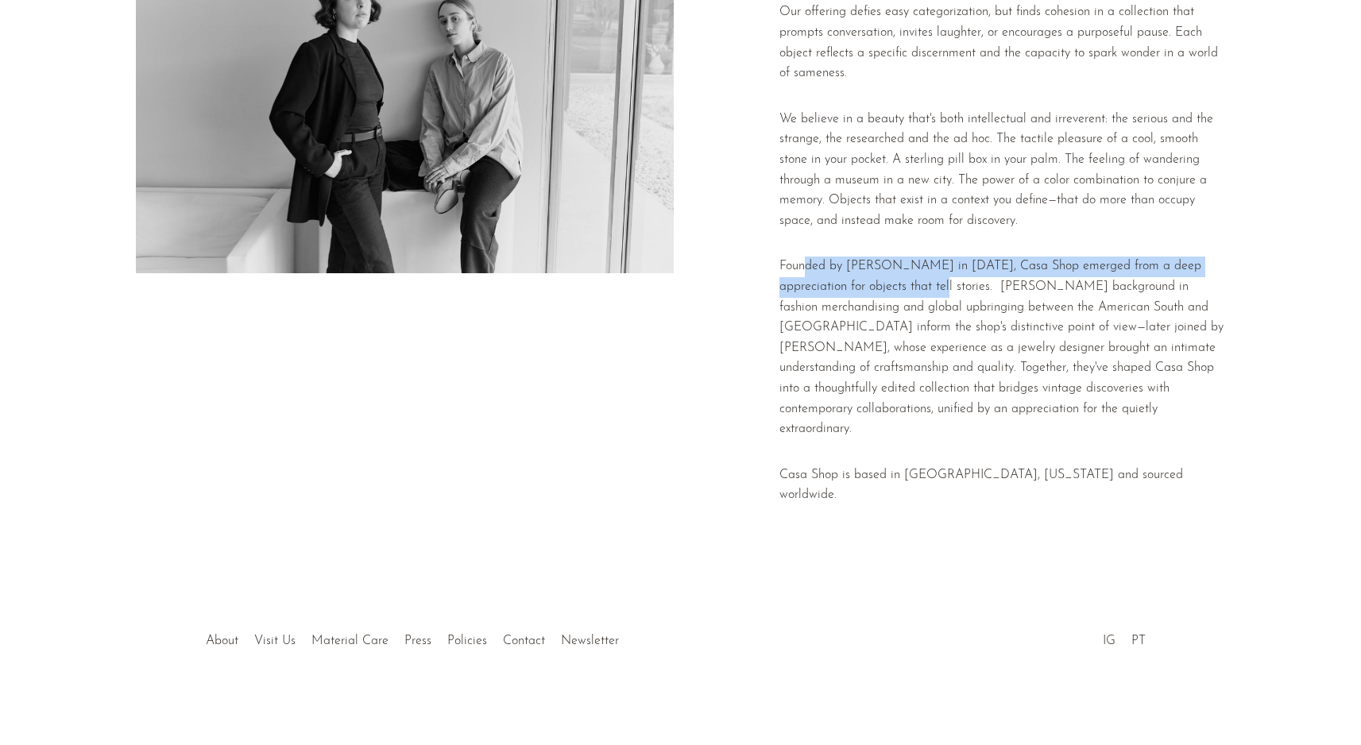
scroll to position [195, 0]
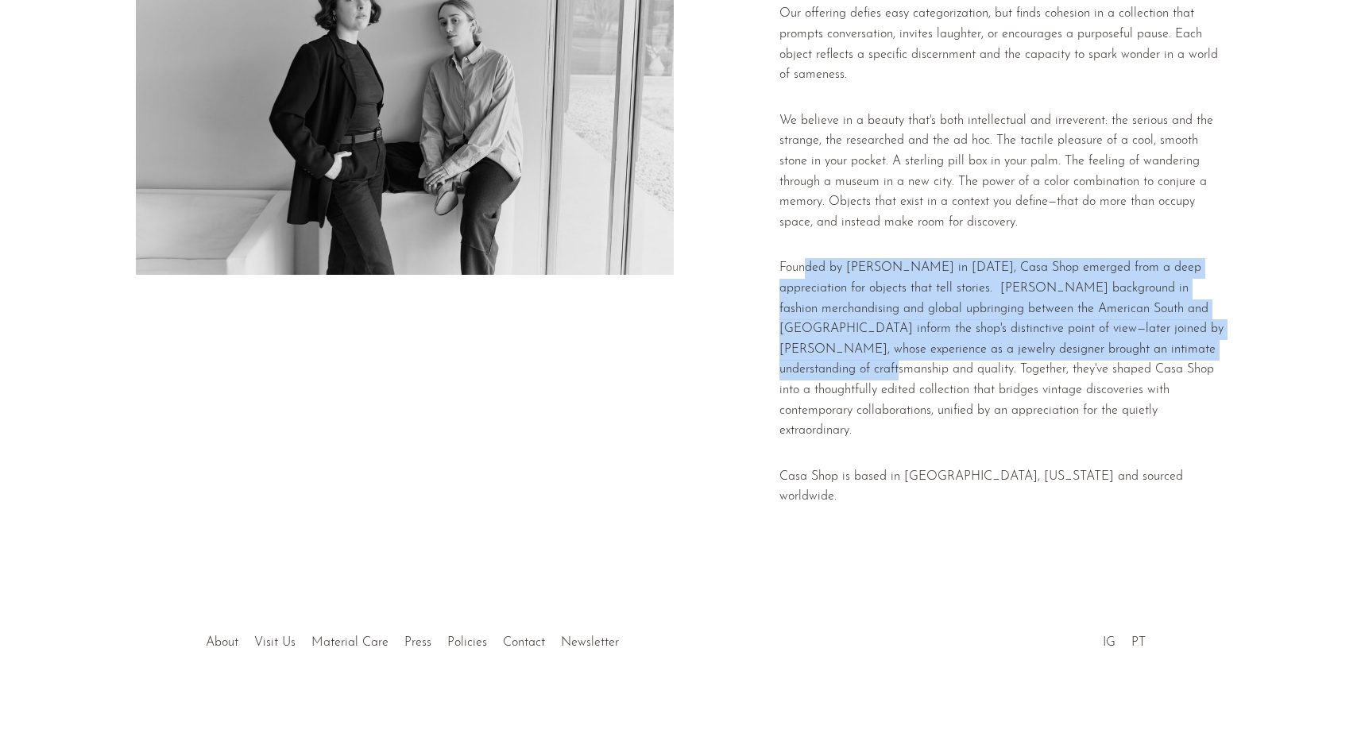
drag, startPoint x: 1012, startPoint y: 335, endPoint x: 1392, endPoint y: 374, distance: 381.1
click at [1361, 374] on html "Shop Featured New Arrivals Bestsellers" at bounding box center [680, 177] width 1361 height 745
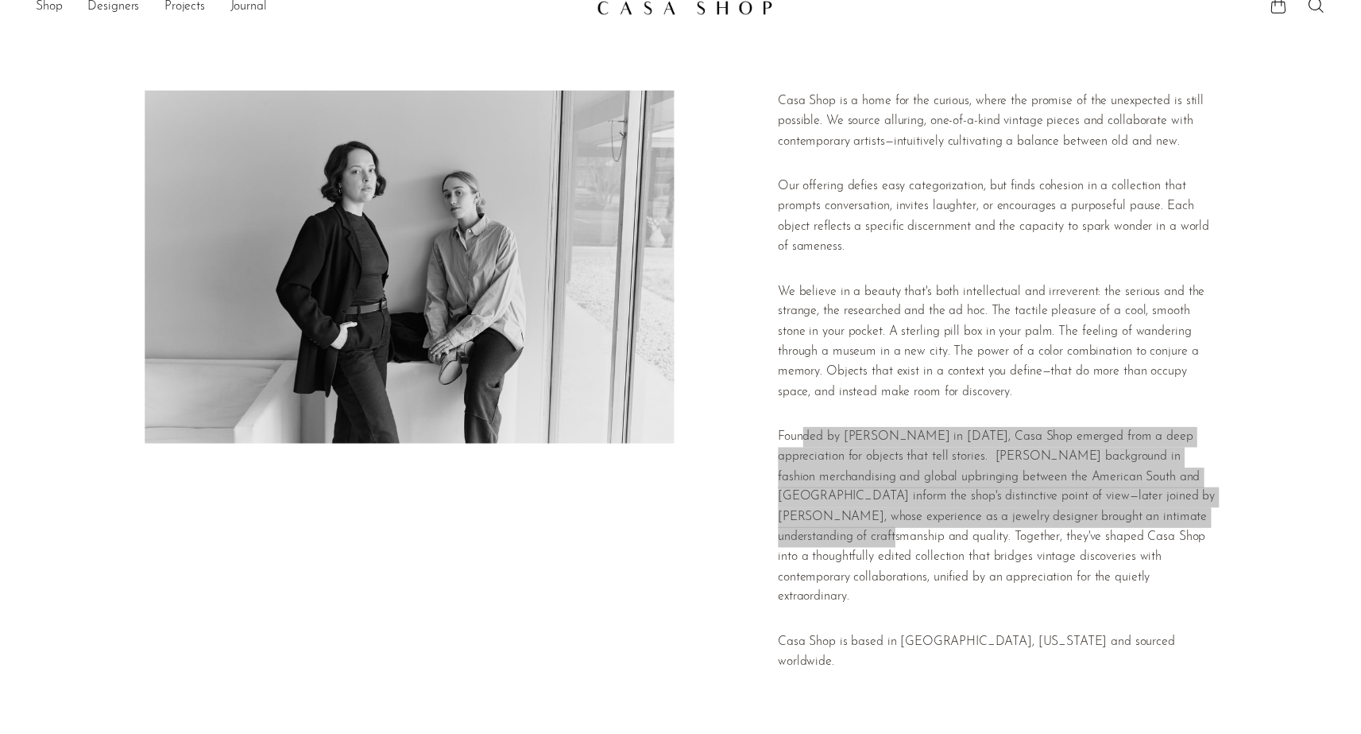
scroll to position [0, 0]
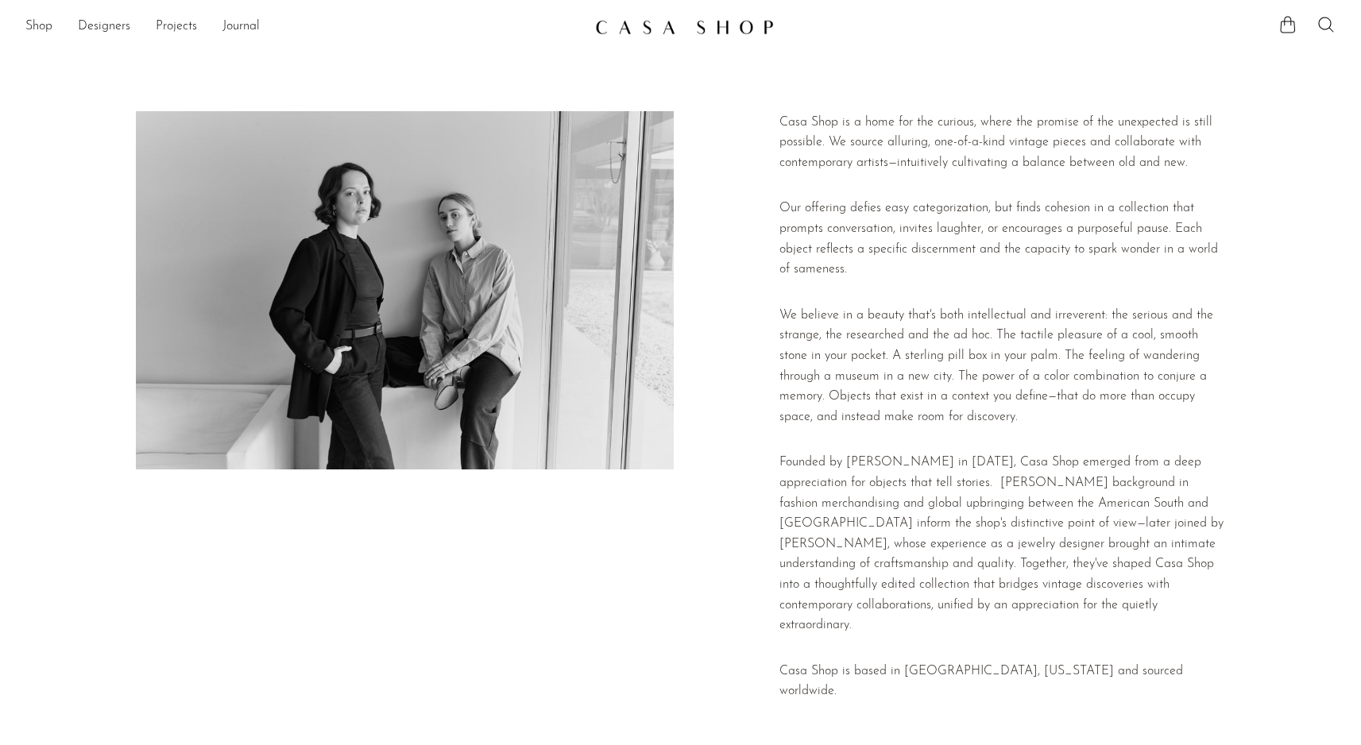
click at [102, 59] on div at bounding box center [680, 413] width 1361 height 745
click at [39, 23] on link "Shop" at bounding box center [38, 27] width 27 height 21
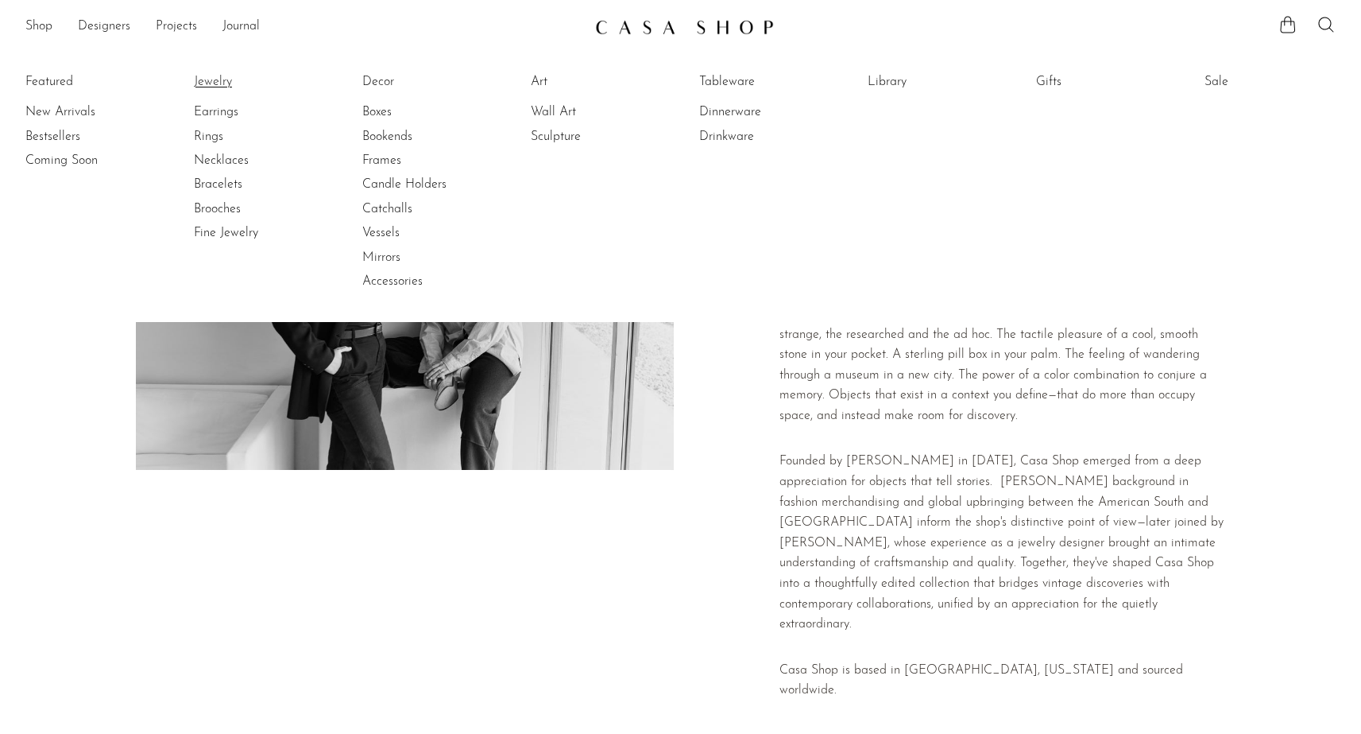
click at [219, 83] on link "Jewelry" at bounding box center [253, 81] width 119 height 17
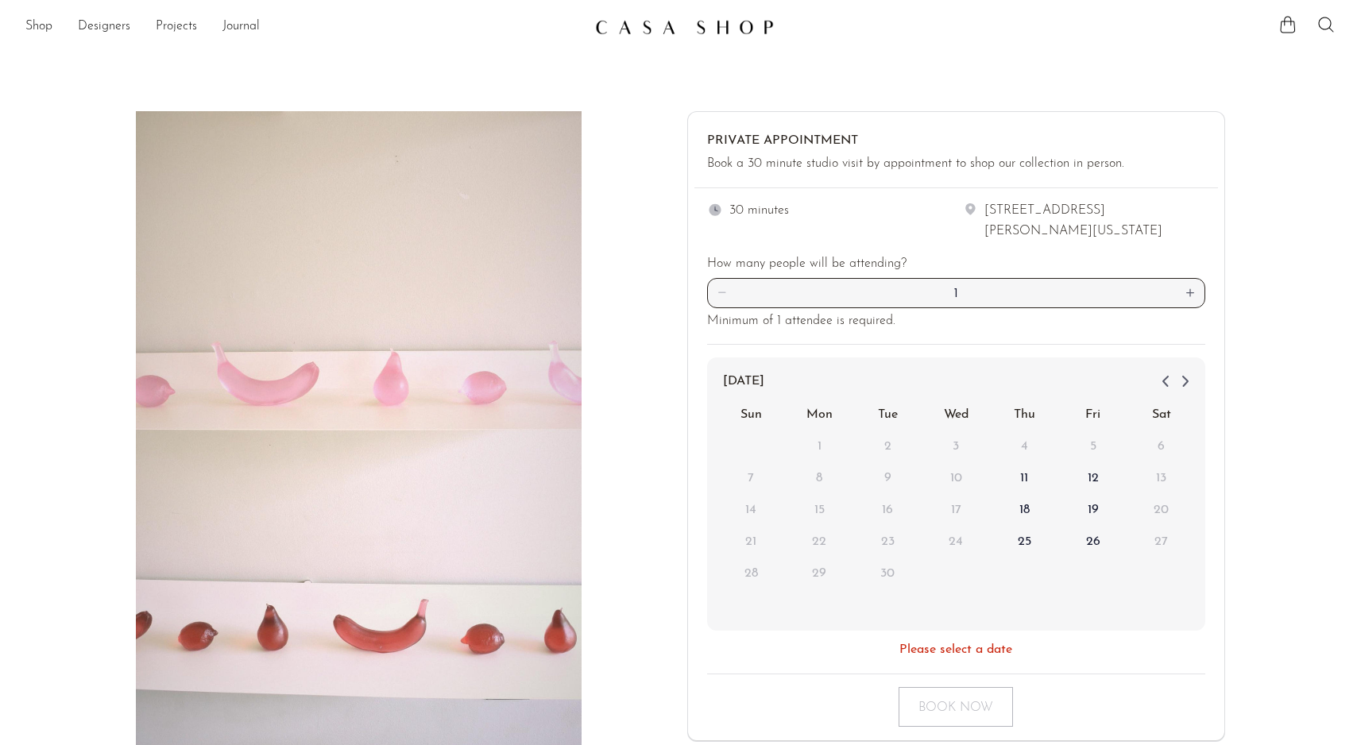
click at [823, 165] on div "Book a 30 minute studio visit by appointment to shop our collection in person." at bounding box center [915, 164] width 417 height 21
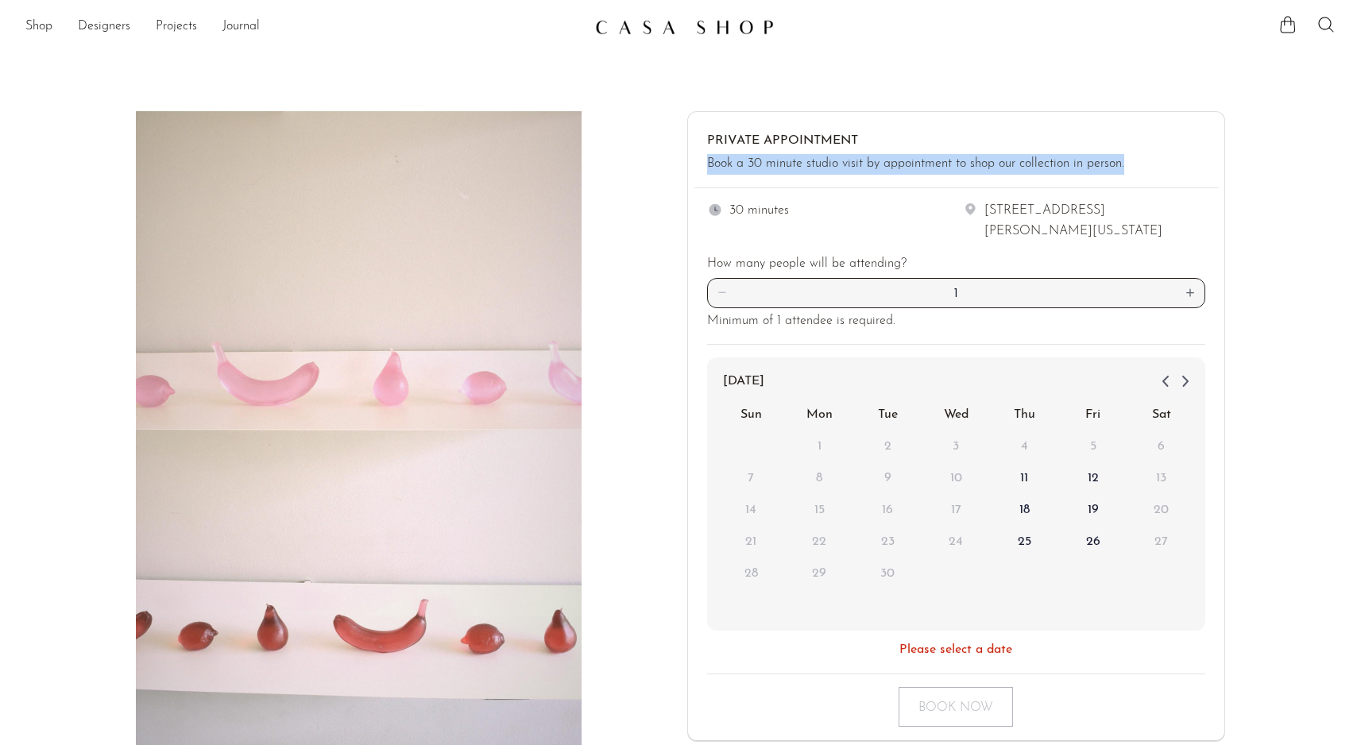
click at [823, 165] on div "Book a 30 minute studio visit by appointment to shop our collection in person." at bounding box center [915, 164] width 417 height 21
click at [1029, 151] on div "Private Appointment Book a 30 minute studio visit by appointment to shop our co…" at bounding box center [915, 153] width 417 height 44
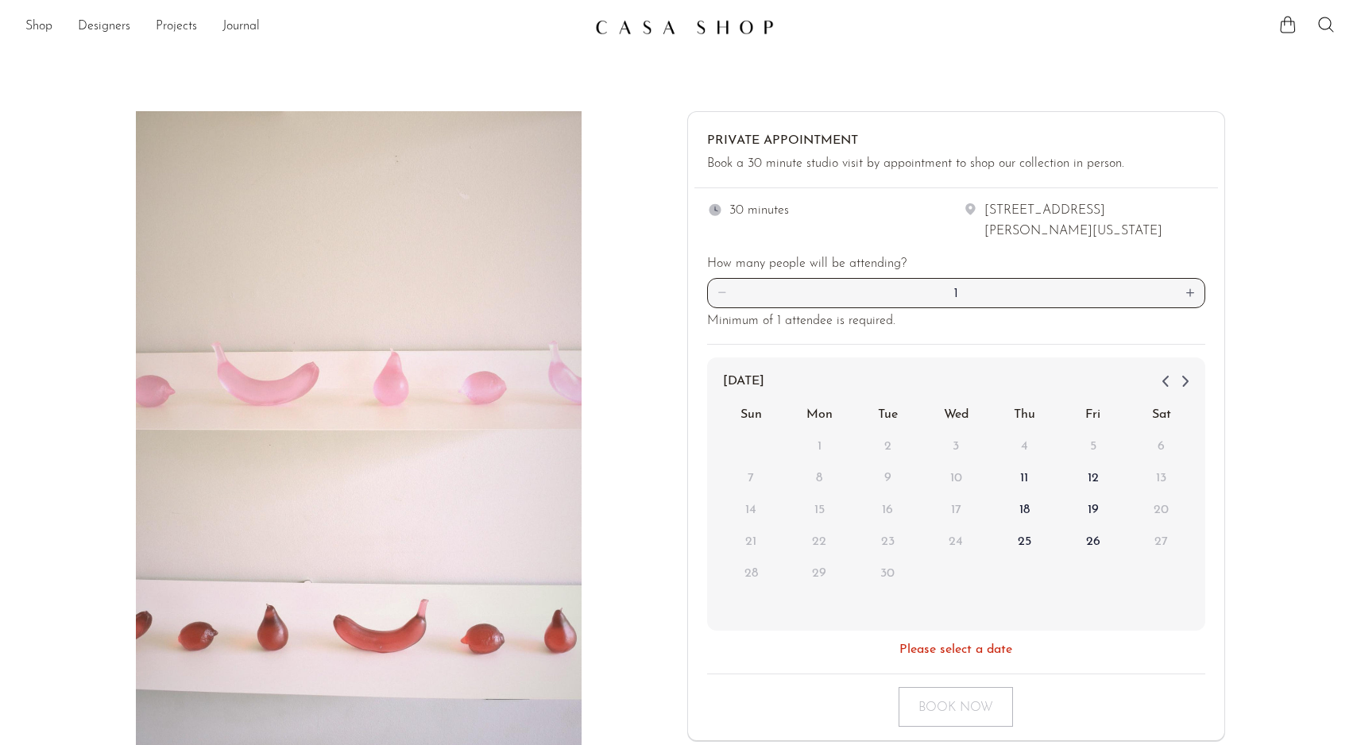
click at [1159, 161] on div "Private Appointment Book a 30 minute studio visit by appointment to shop our co…" at bounding box center [934, 153] width 455 height 44
click at [1051, 165] on div "Book a 30 minute studio visit by appointment to shop our collection in person." at bounding box center [915, 164] width 417 height 21
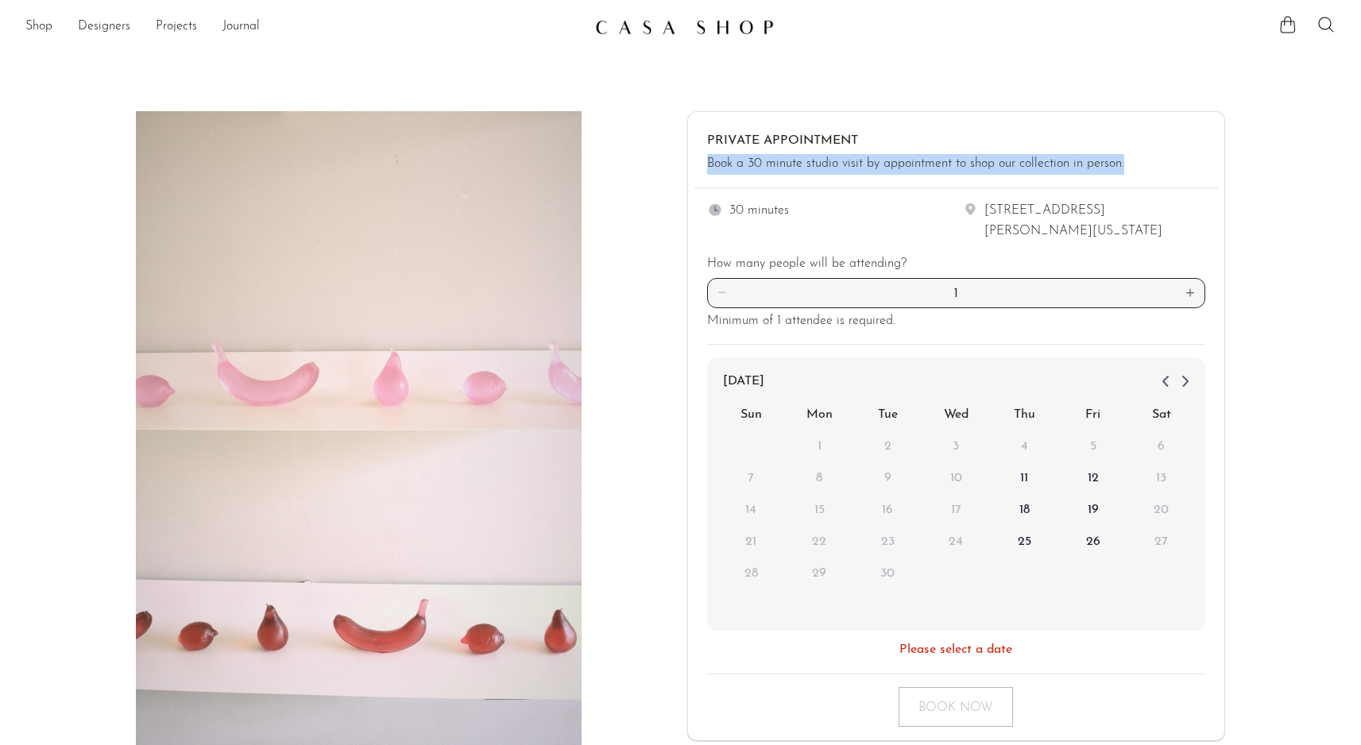
click at [1051, 165] on div "Book a 30 minute studio visit by appointment to shop our collection in person." at bounding box center [915, 164] width 417 height 21
click at [1171, 129] on div "Private Appointment Book a 30 minute studio visit by appointment to shop our co…" at bounding box center [957, 152] width 524 height 69
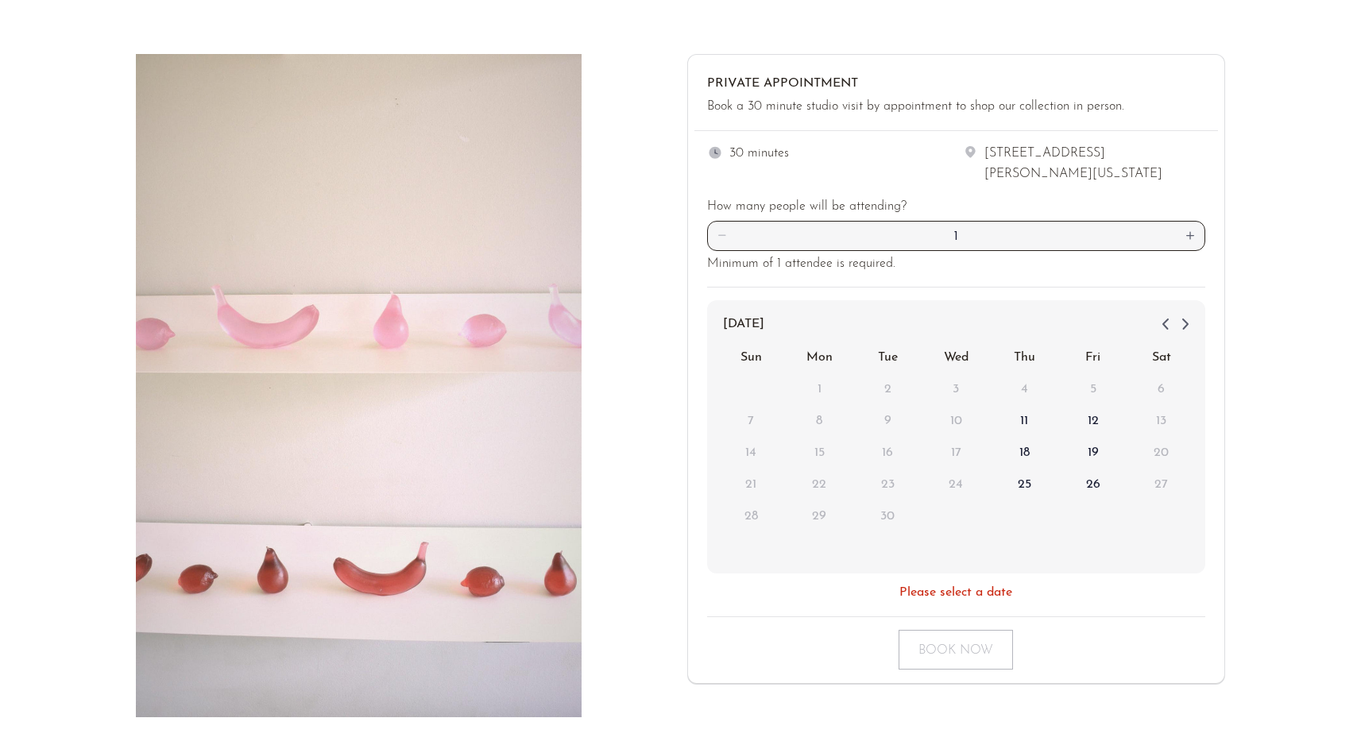
scroll to position [173, 0]
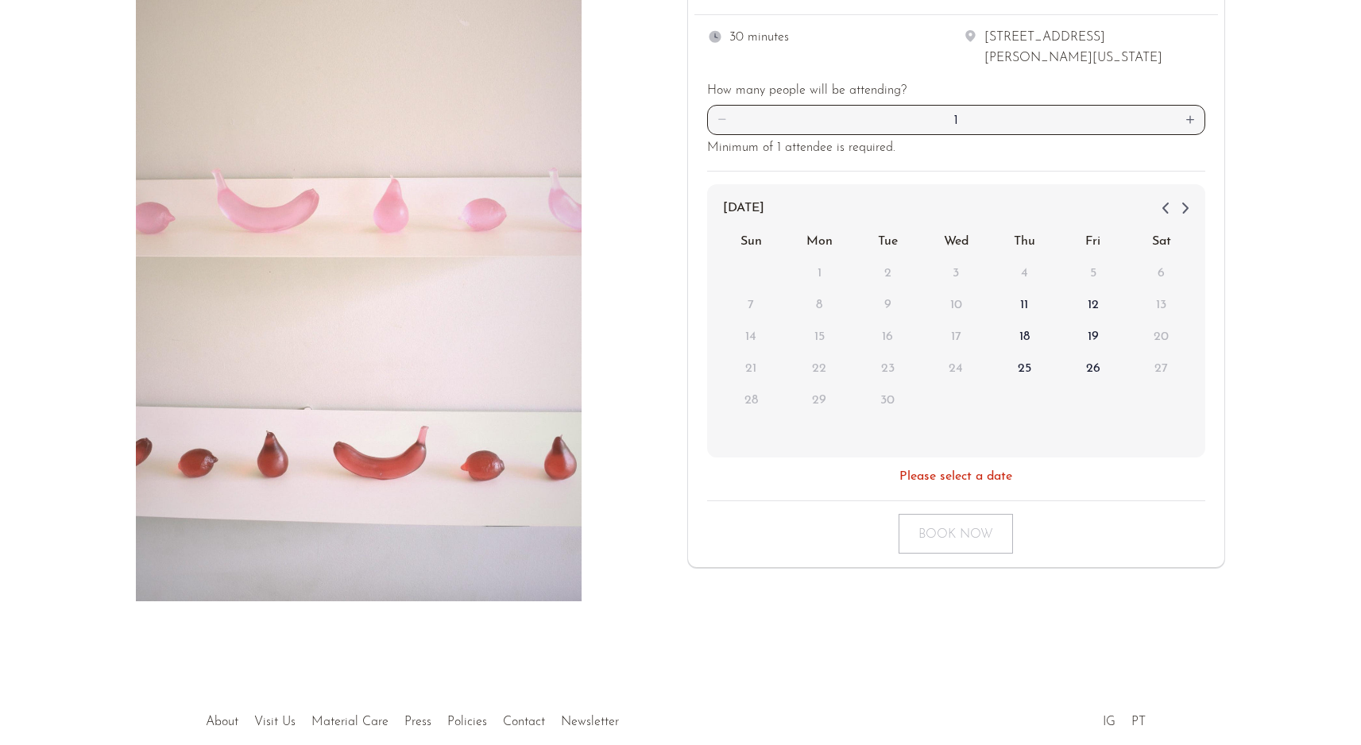
click at [630, 366] on div at bounding box center [634, 270] width 79 height 664
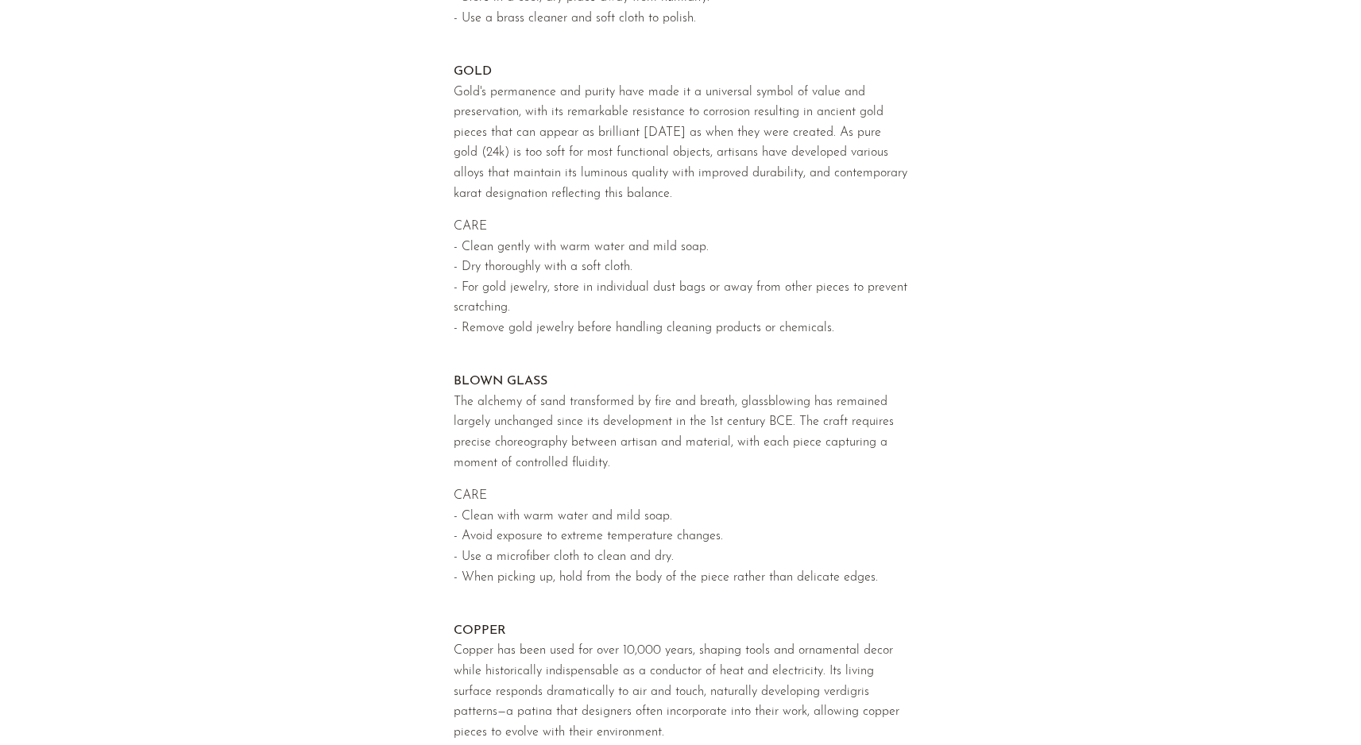
scroll to position [904, 0]
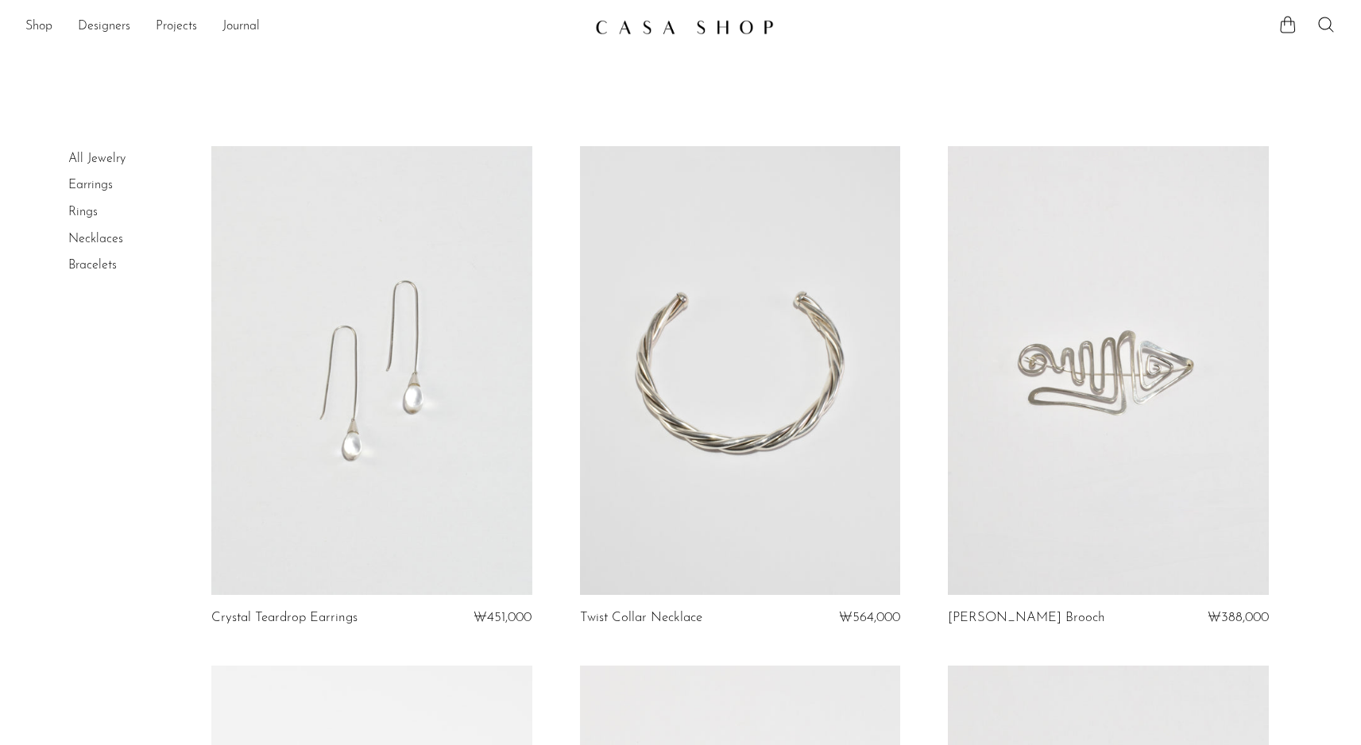
click at [750, 31] on img at bounding box center [684, 27] width 179 height 16
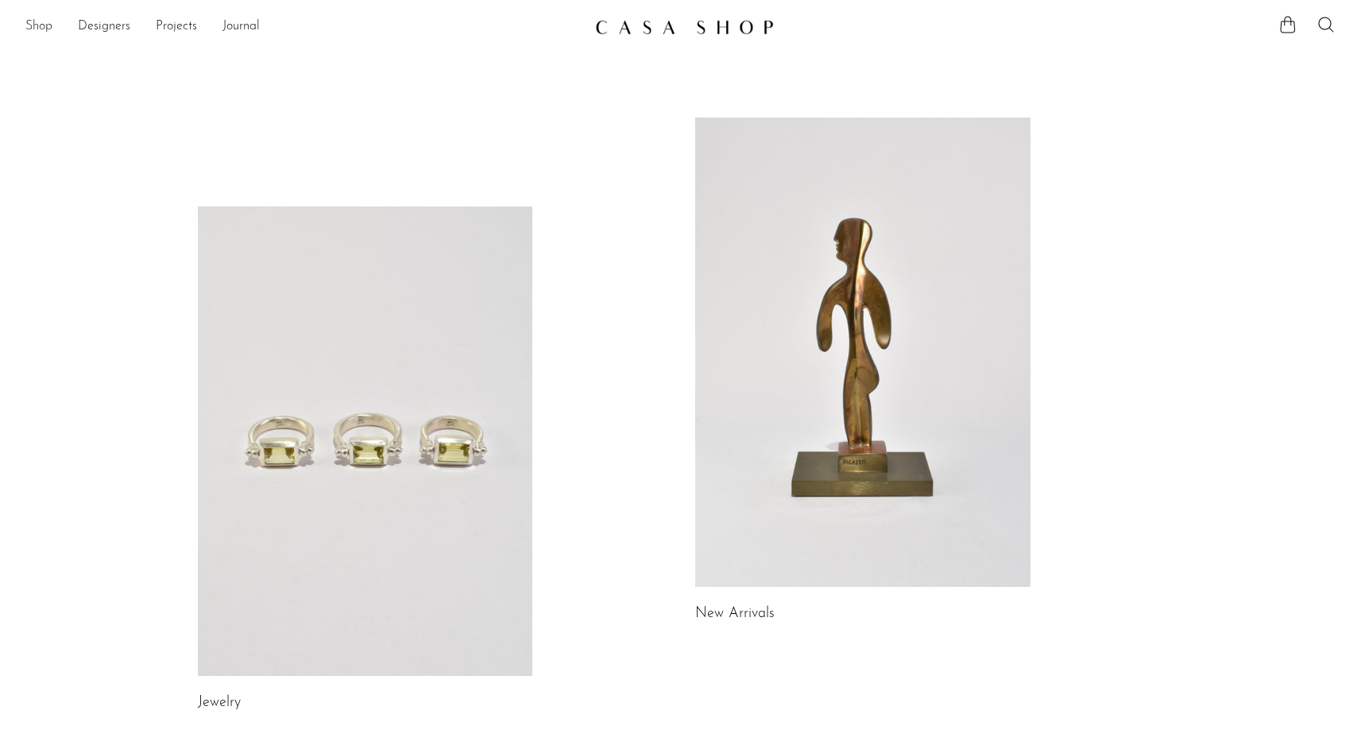
click at [51, 29] on link "Shop" at bounding box center [38, 27] width 27 height 21
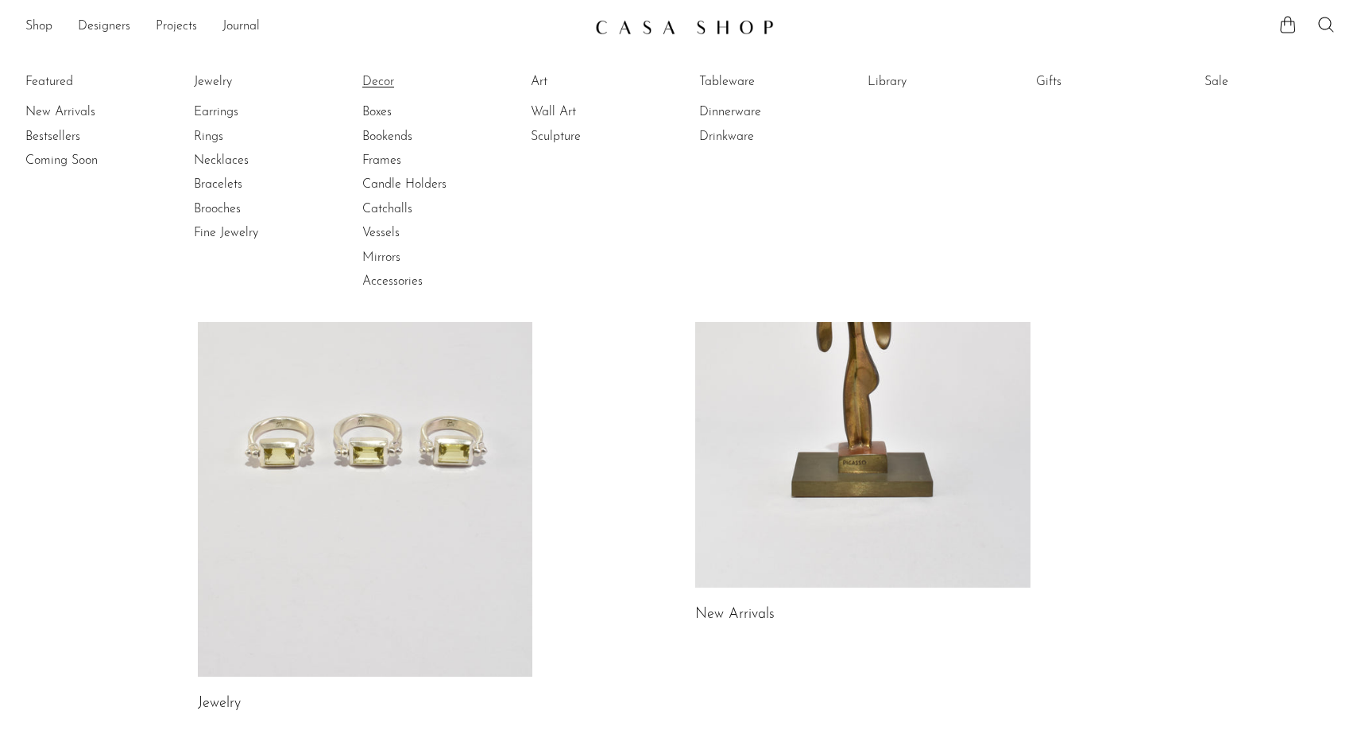
click at [379, 79] on link "Decor" at bounding box center [421, 81] width 119 height 17
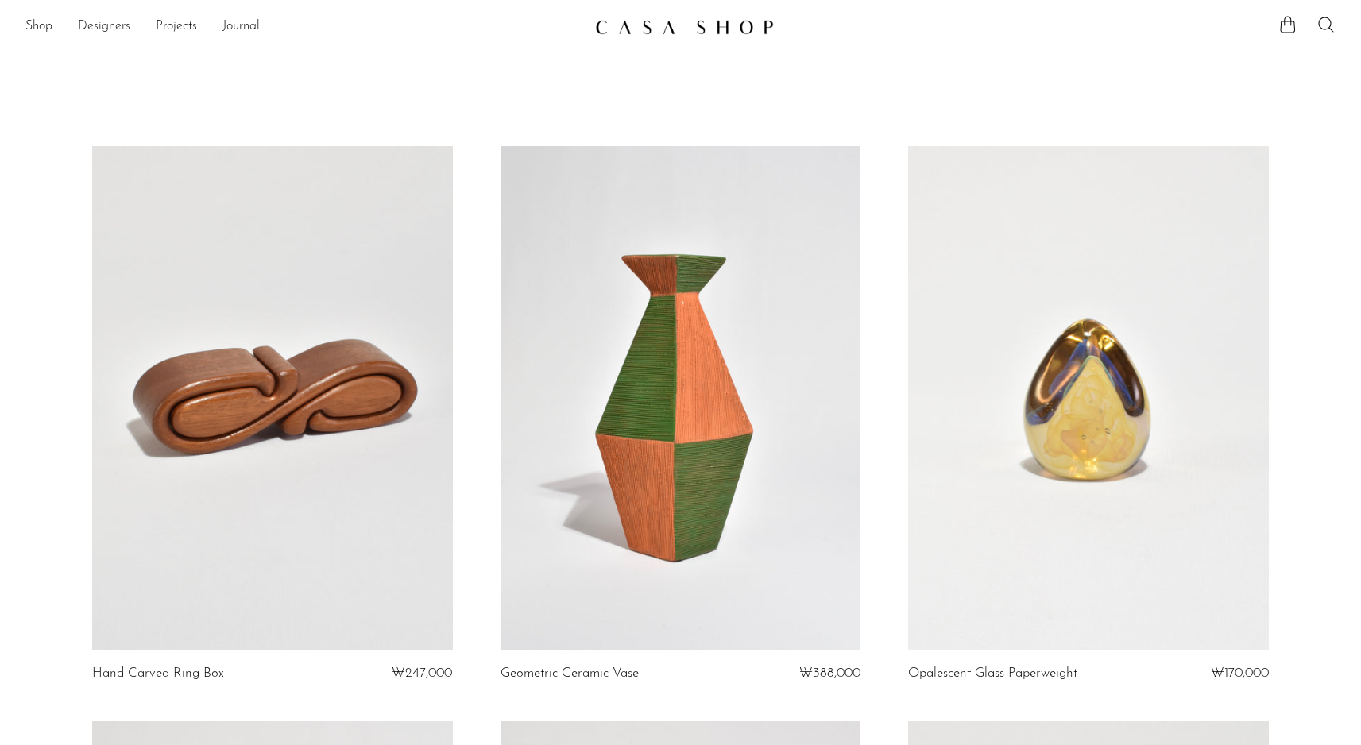
click at [95, 29] on link "Designers" at bounding box center [104, 27] width 52 height 21
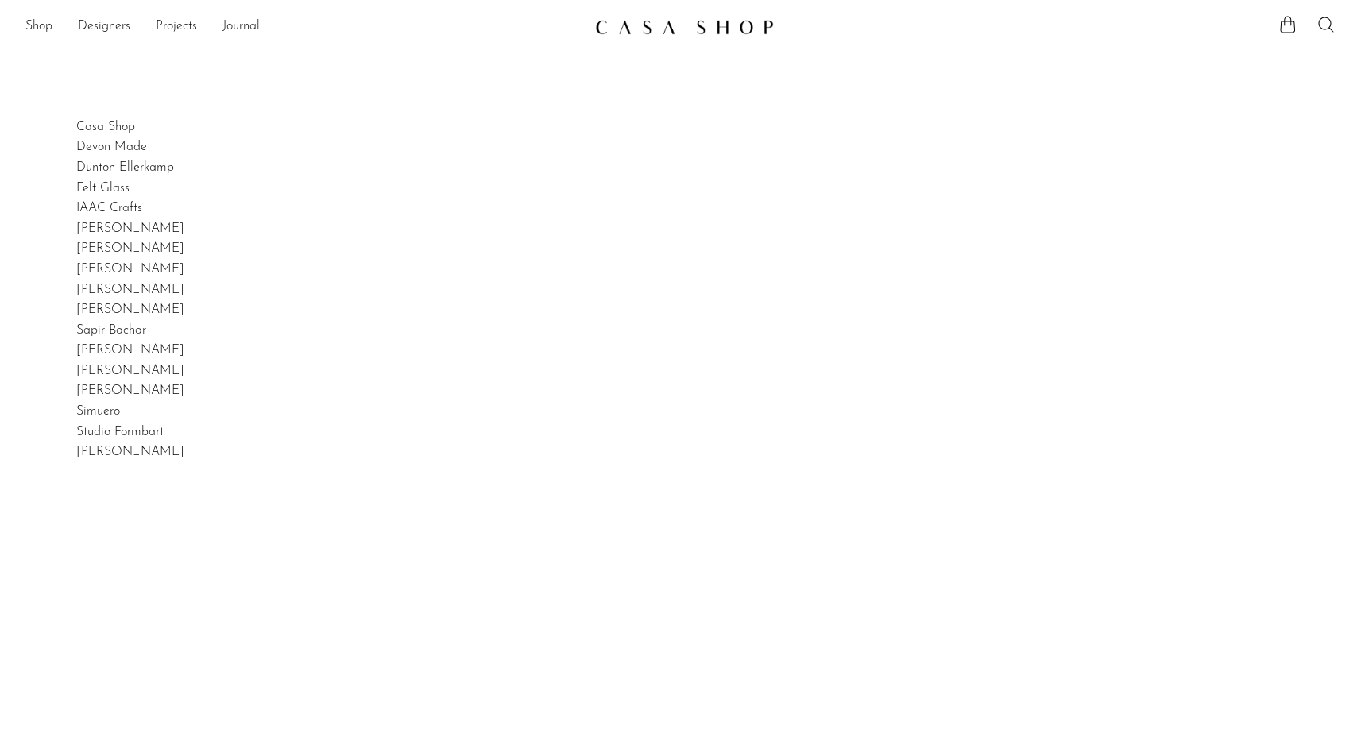
click at [36, 28] on link "Shop" at bounding box center [38, 27] width 27 height 21
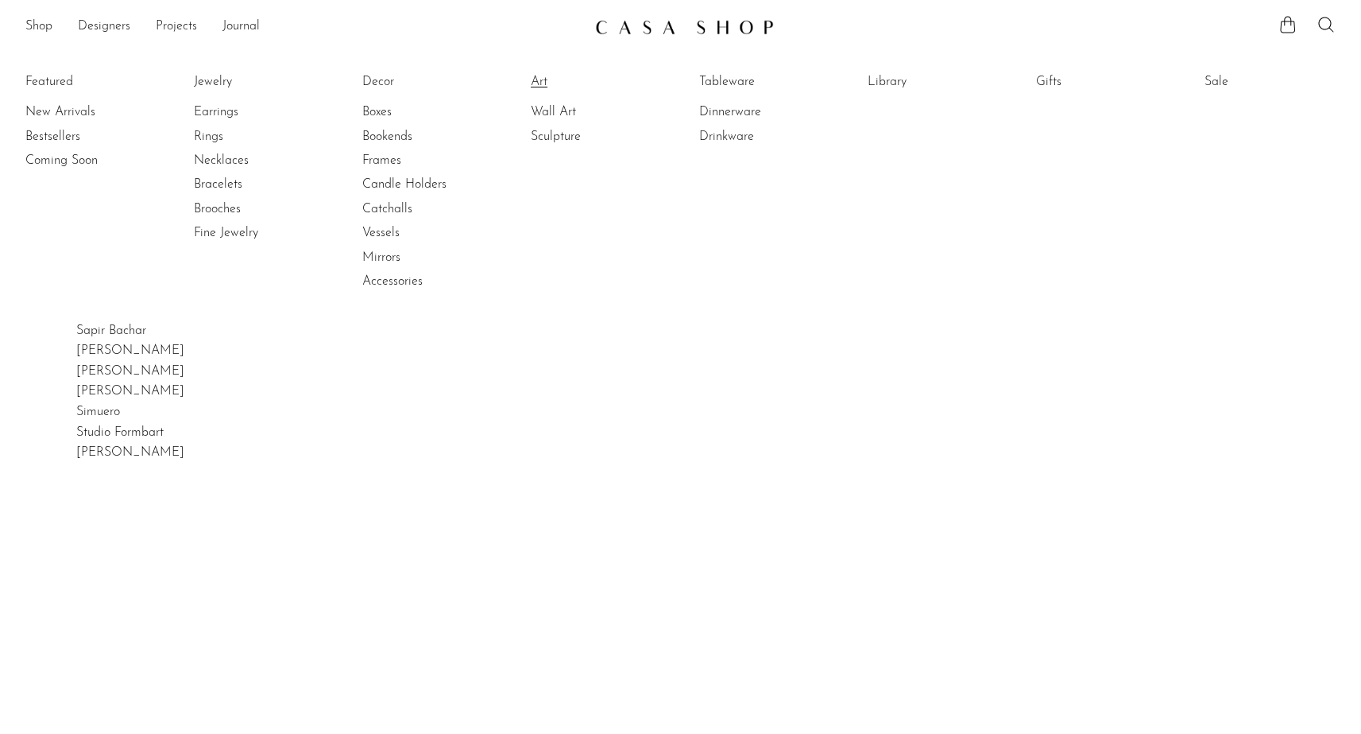
click at [570, 75] on link "Art" at bounding box center [590, 81] width 119 height 17
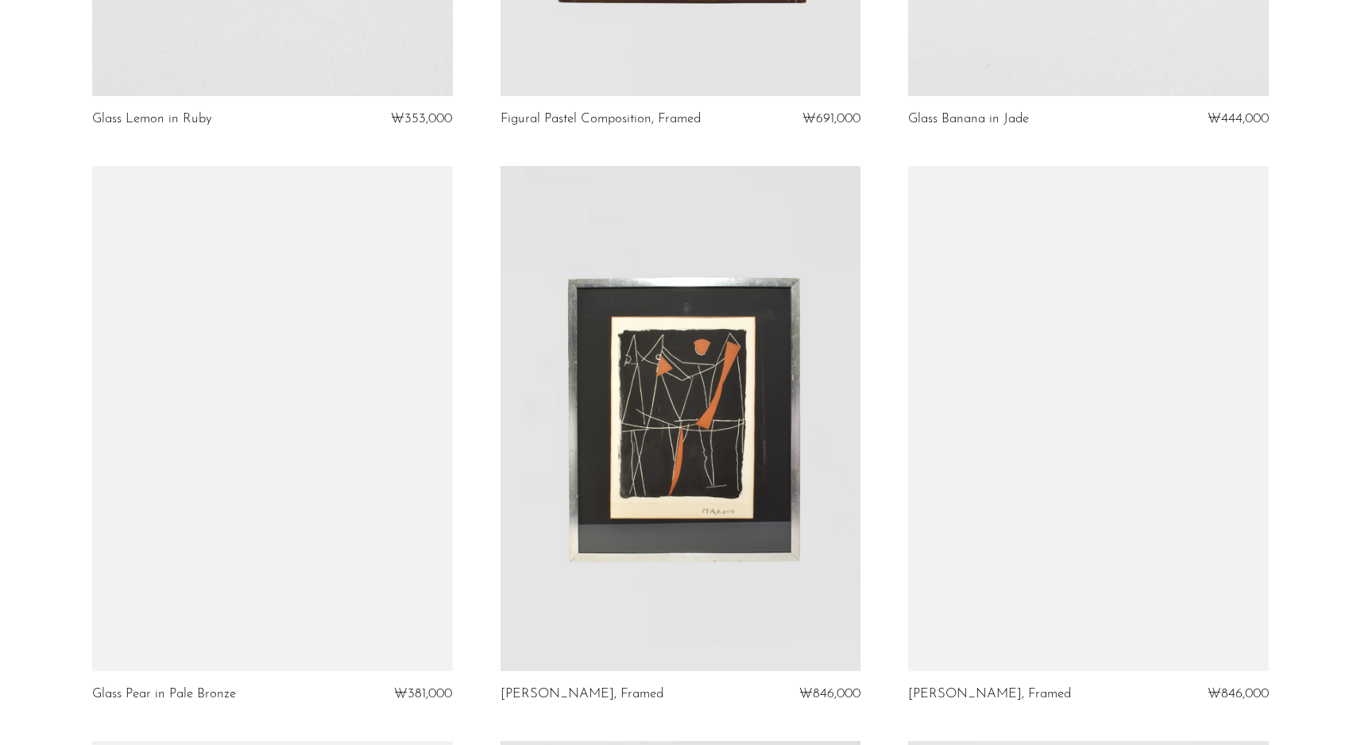
scroll to position [1443, 0]
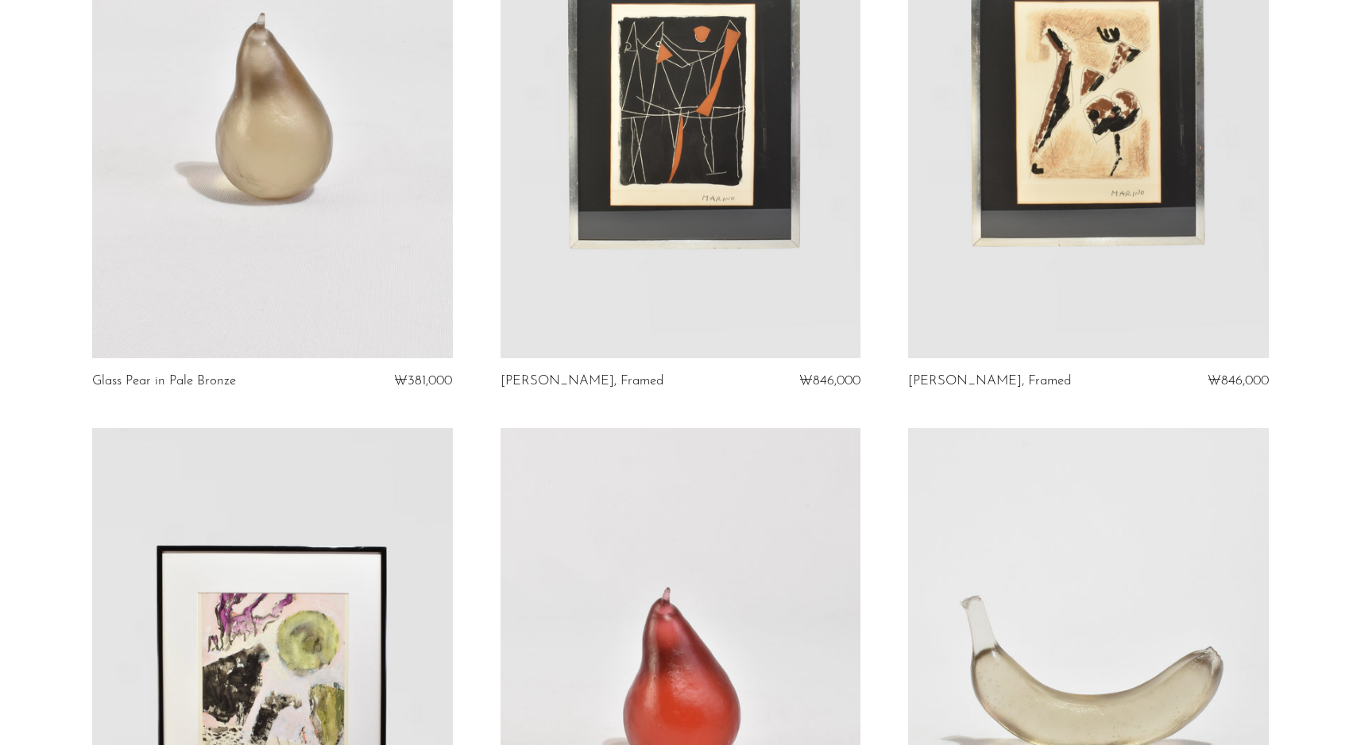
click at [258, 228] on link at bounding box center [272, 105] width 361 height 505
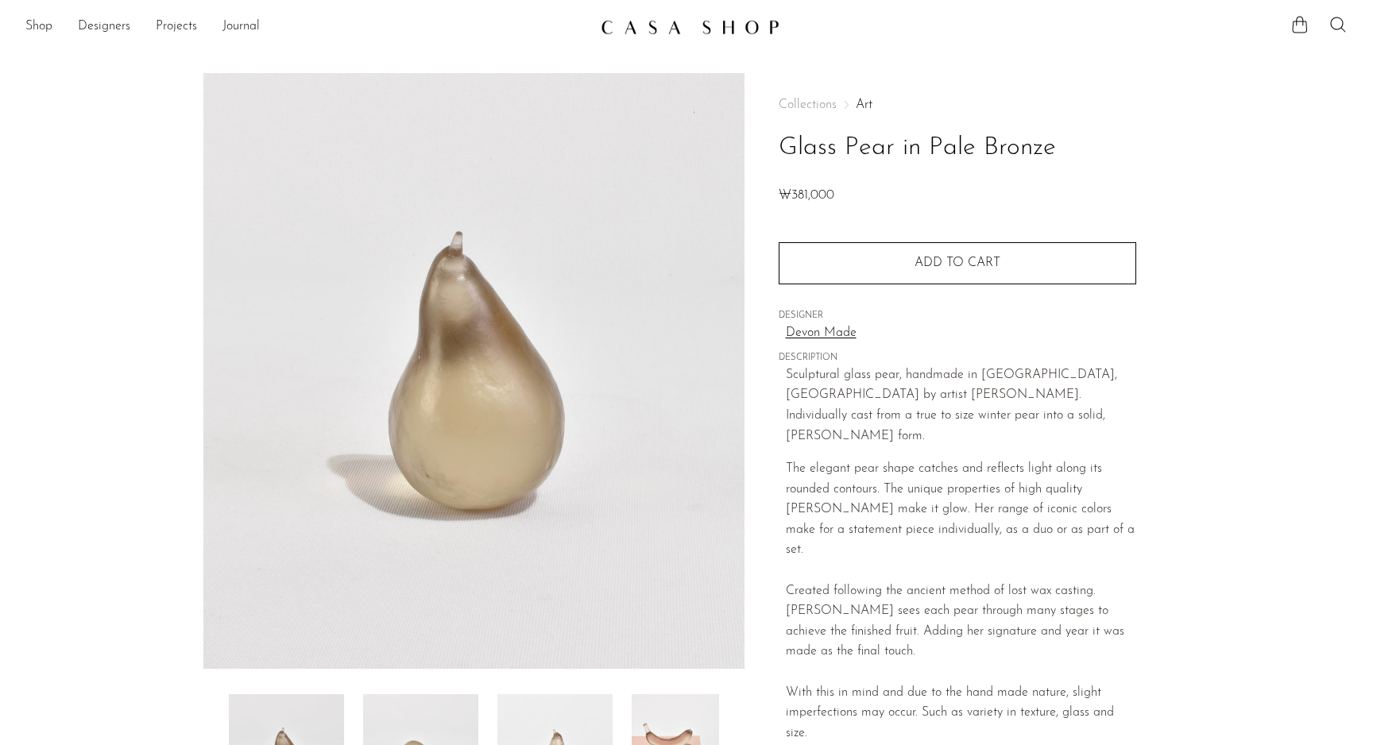
click at [810, 335] on link "Devon Made" at bounding box center [961, 333] width 350 height 21
